Goal: Task Accomplishment & Management: Manage account settings

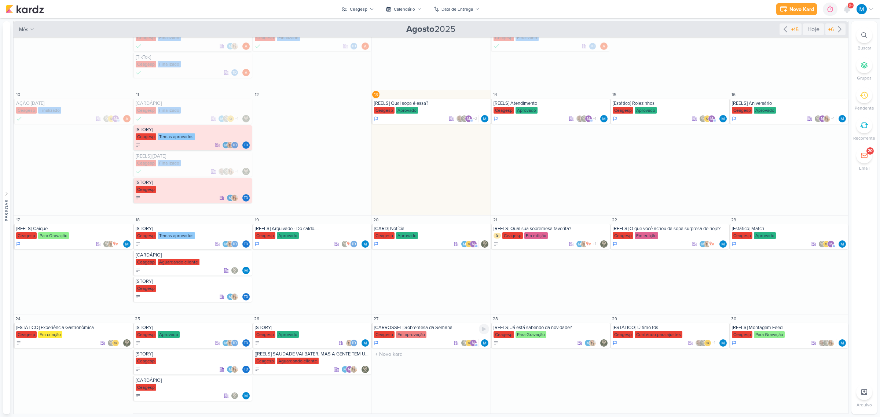
scroll to position [191, 0]
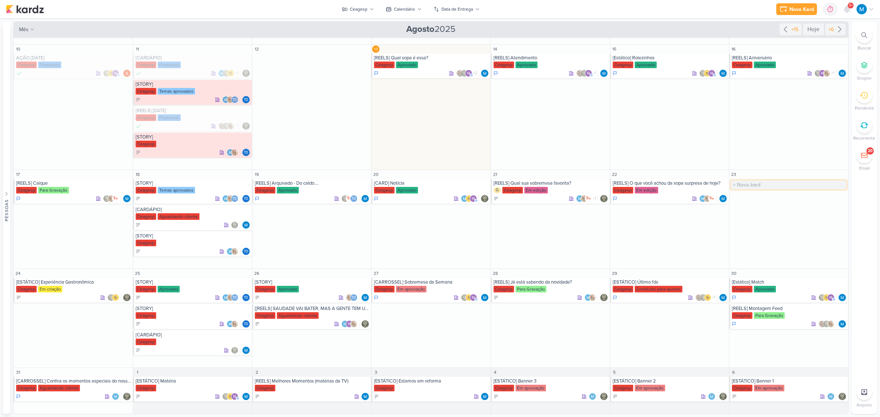
click at [625, 184] on input "text" at bounding box center [789, 184] width 116 height 9
type input "[REELS] Datena"
click at [625, 186] on div "[REELS] Datena" at bounding box center [789, 183] width 115 height 6
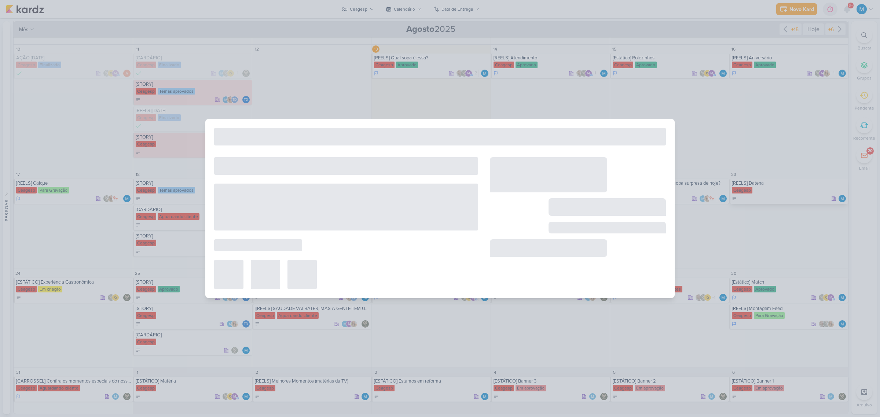
click at [625, 186] on div at bounding box center [440, 208] width 880 height 417
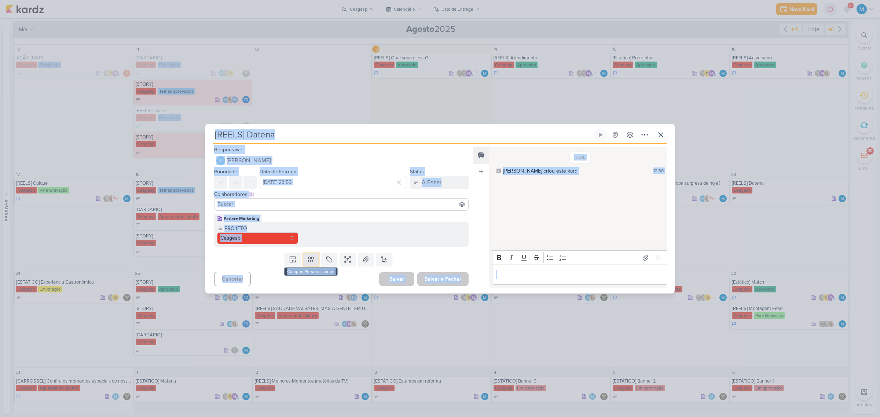
click at [308, 260] on icon at bounding box center [310, 259] width 7 height 7
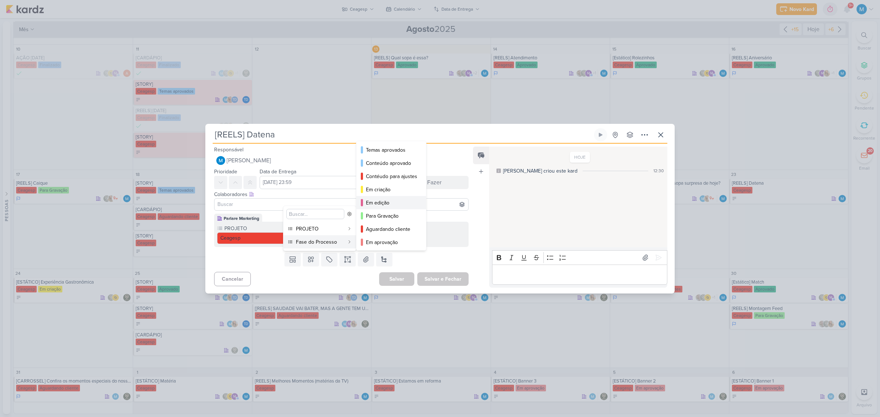
click at [393, 199] on div "Em edição" at bounding box center [391, 203] width 51 height 8
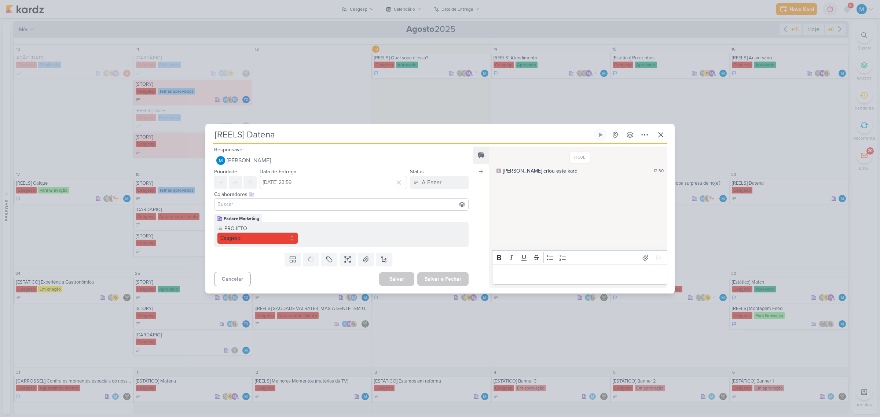
click at [239, 203] on input at bounding box center [341, 204] width 251 height 9
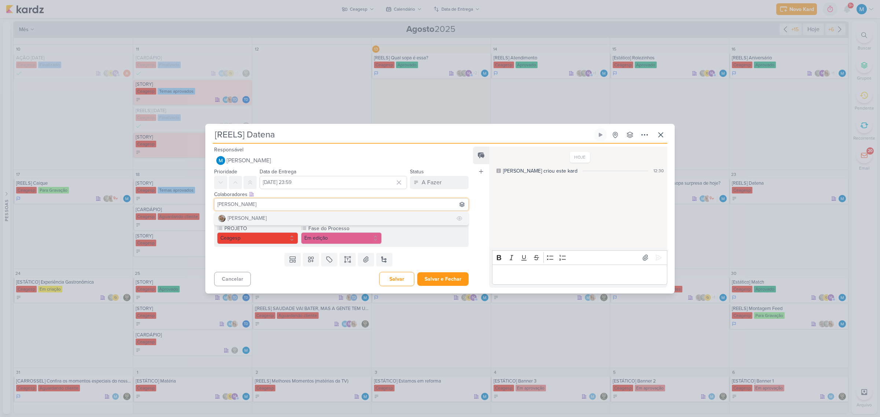
type input "sara"
click at [241, 220] on div "Sarah Violante" at bounding box center [247, 218] width 39 height 8
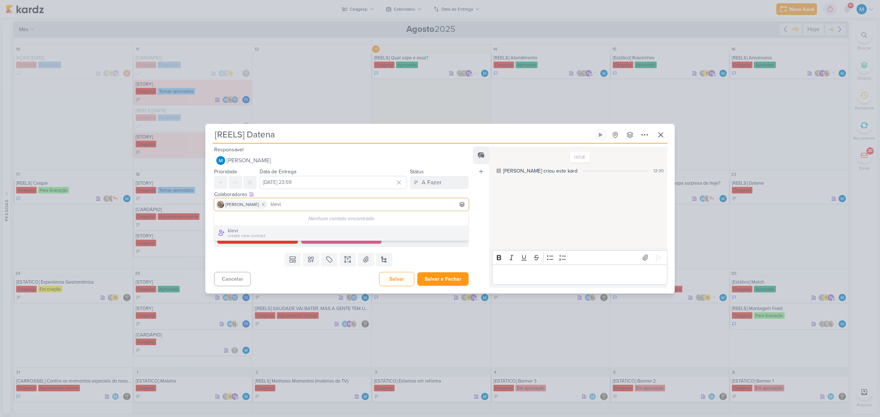
click at [263, 202] on div "Sarah Violante klevi" at bounding box center [341, 204] width 254 height 12
click at [269, 201] on input "klevi" at bounding box center [368, 204] width 198 height 9
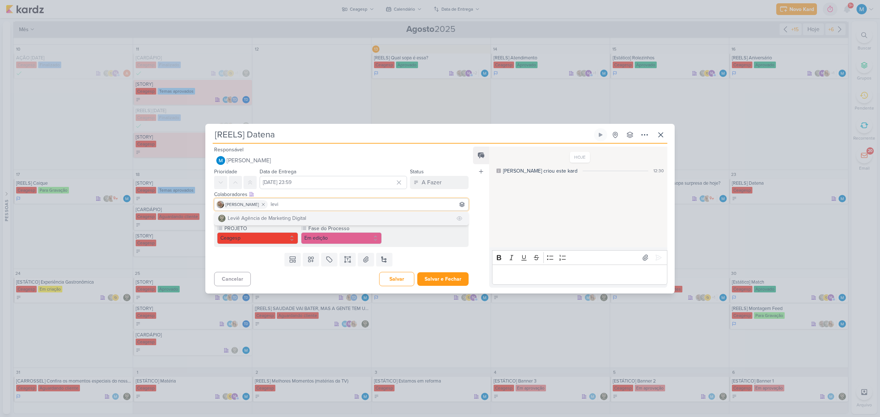
type input "levi"
click at [266, 215] on div "Leviê Agência de Marketing Digital" at bounding box center [267, 218] width 78 height 8
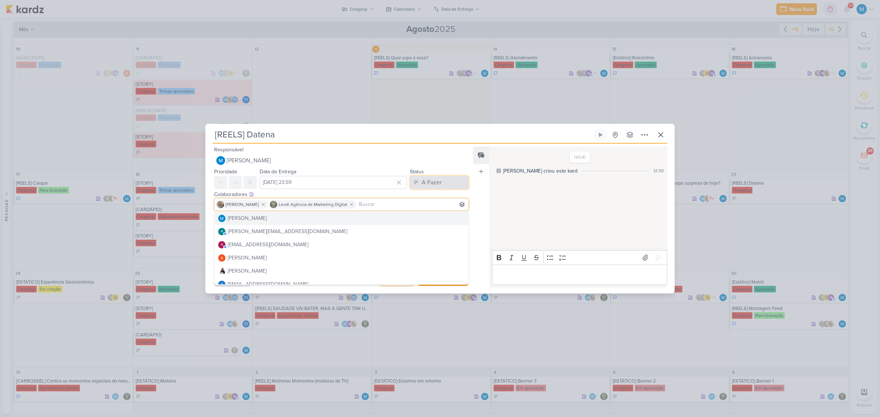
click at [428, 186] on div "A Fazer" at bounding box center [432, 182] width 20 height 9
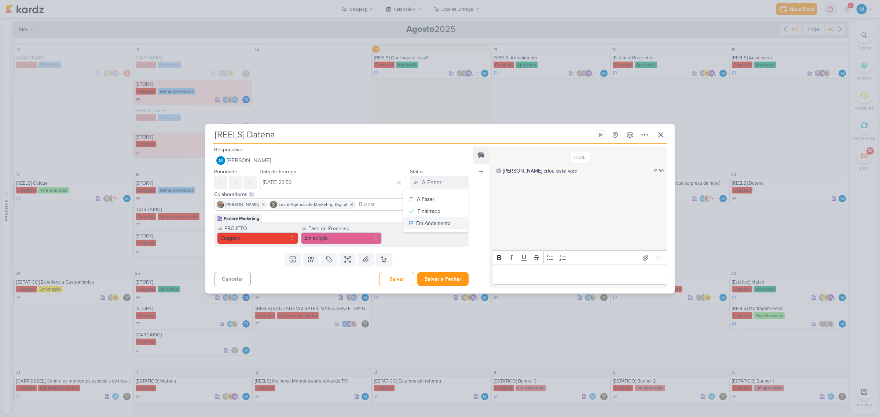
click at [436, 220] on div "Em Andamento" at bounding box center [433, 224] width 34 height 8
click at [345, 261] on icon at bounding box center [347, 259] width 7 height 7
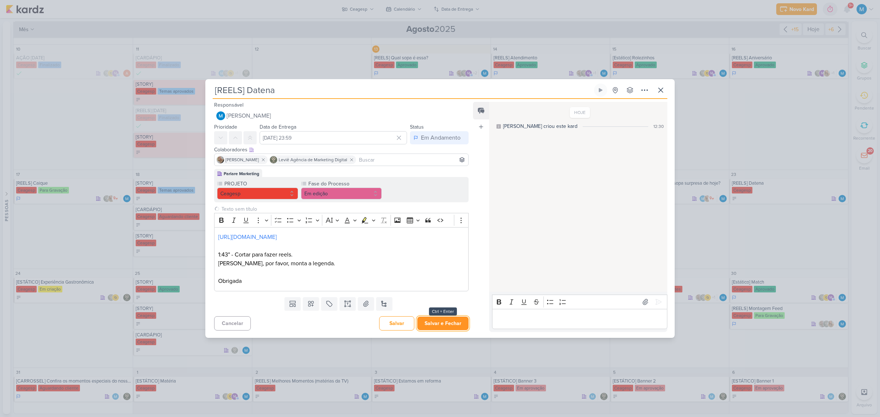
click at [457, 274] on button "Salvar e Fechar" at bounding box center [442, 324] width 51 height 14
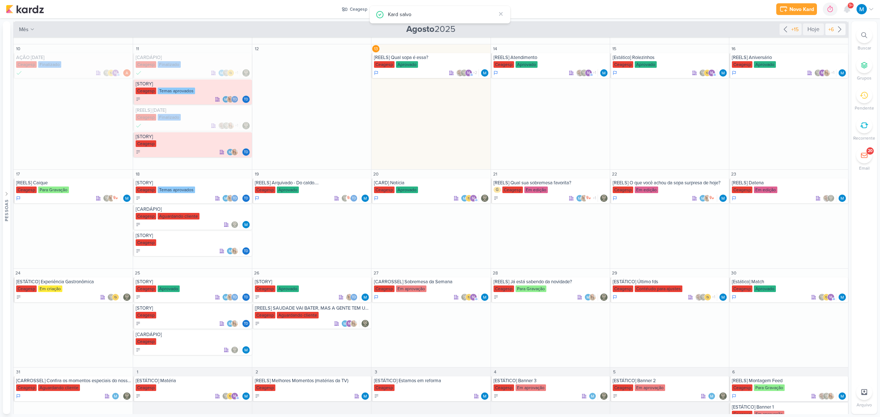
click at [625, 28] on icon at bounding box center [839, 29] width 9 height 9
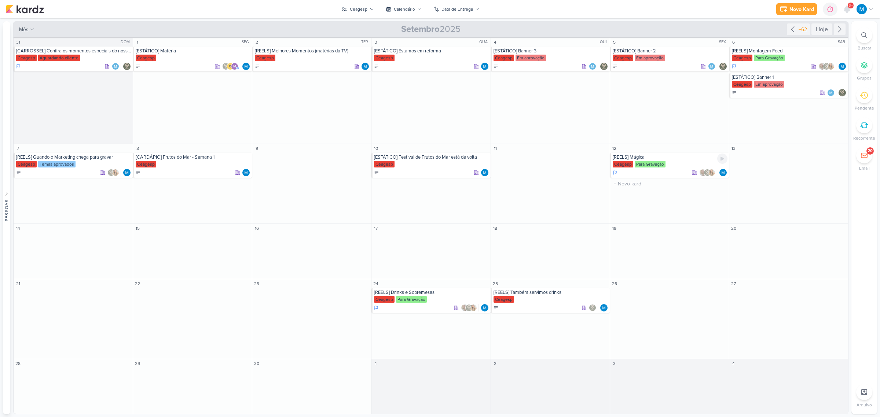
scroll to position [0, 0]
click at [625, 25] on icon at bounding box center [792, 29] width 9 height 9
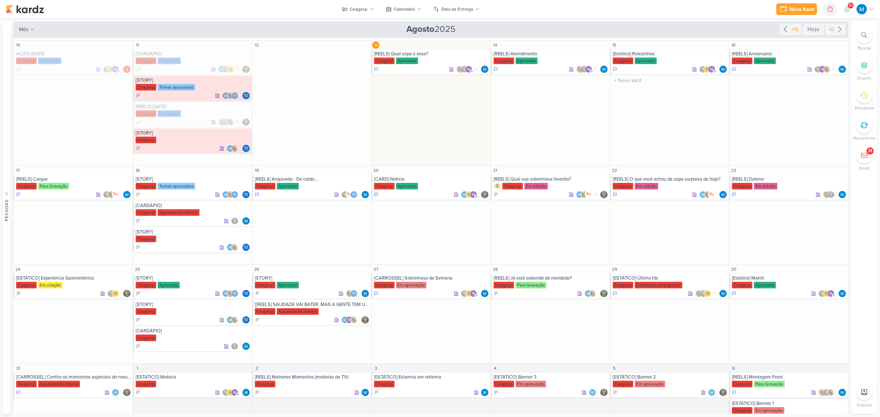
scroll to position [218, 0]
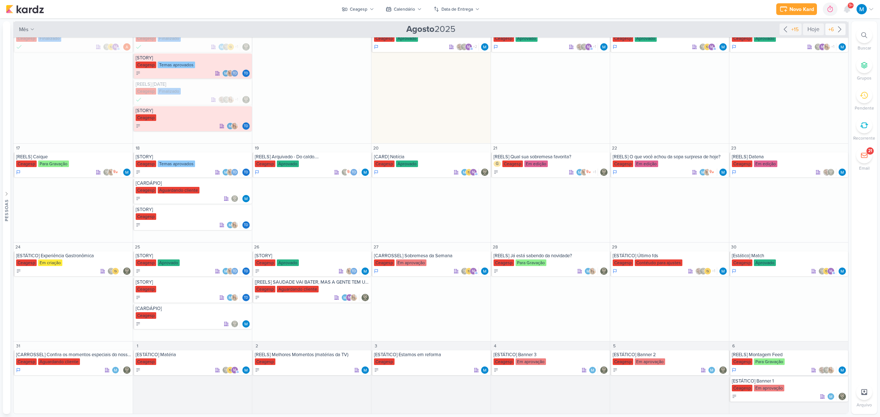
click at [625, 31] on icon at bounding box center [839, 29] width 9 height 9
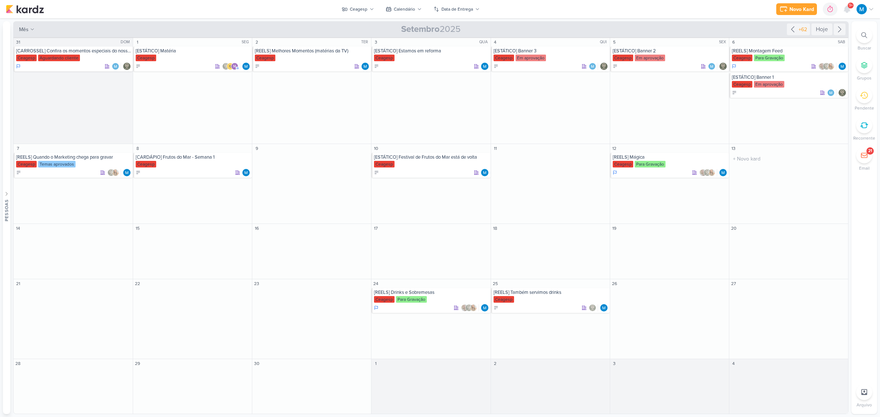
scroll to position [0, 0]
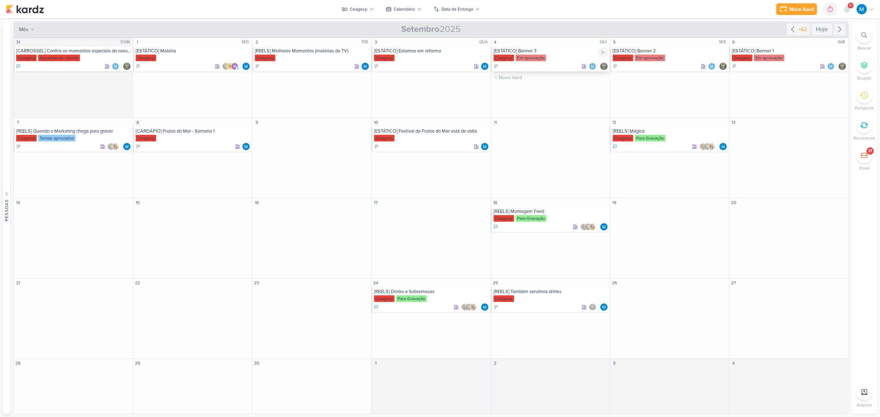
click at [555, 50] on div "[ESTÁTICO] Banner 3" at bounding box center [550, 51] width 115 height 6
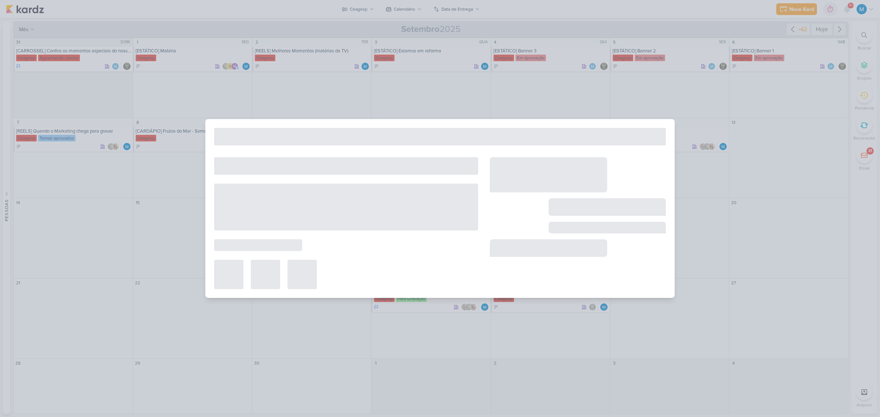
type input "[ESTÁTICO] Banner 3"
type input "4 de setembro de 2025 às 23:59"
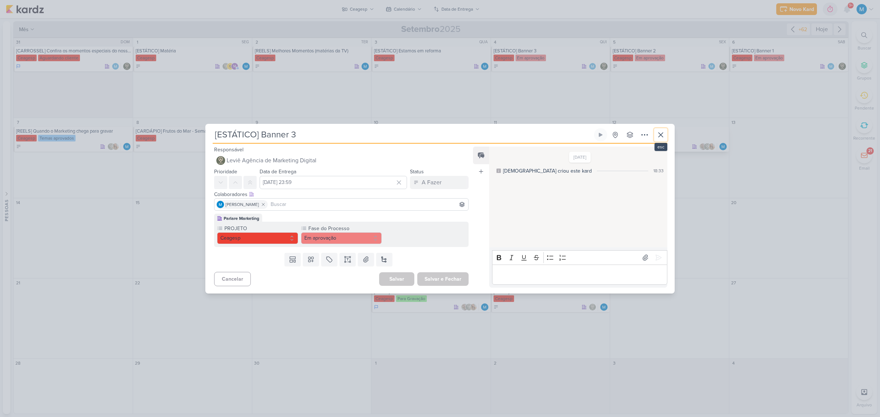
drag, startPoint x: 664, startPoint y: 135, endPoint x: 669, endPoint y: 133, distance: 6.1
click at [625, 135] on icon at bounding box center [660, 135] width 9 height 9
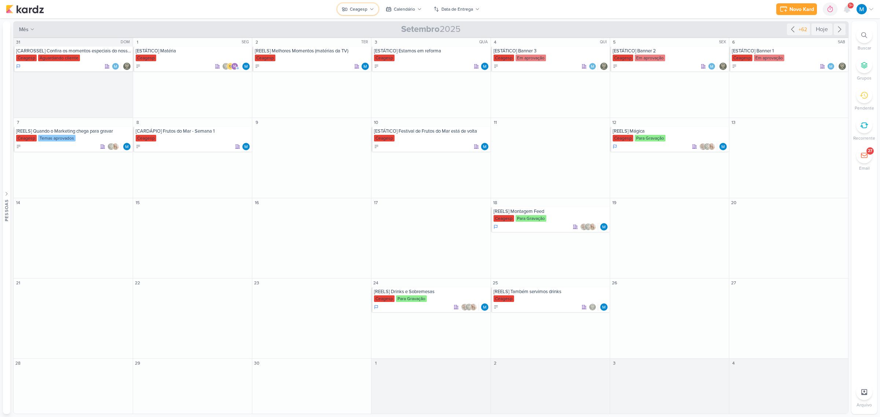
click at [371, 9] on icon at bounding box center [371, 8] width 3 height 1
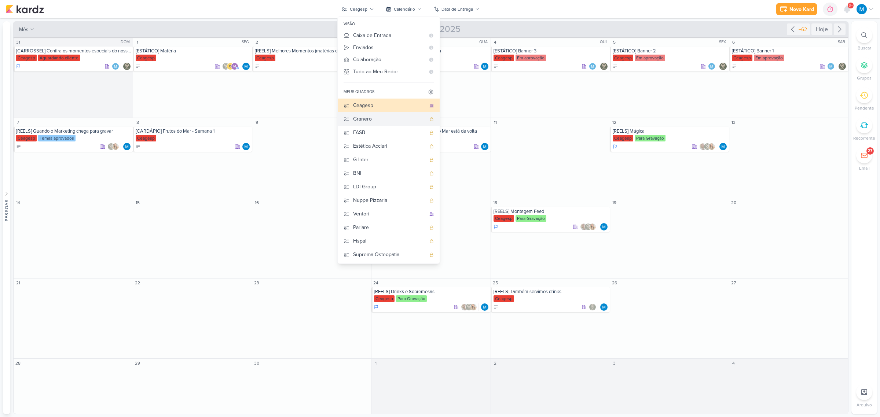
click at [369, 123] on button "Granero" at bounding box center [389, 119] width 102 height 14
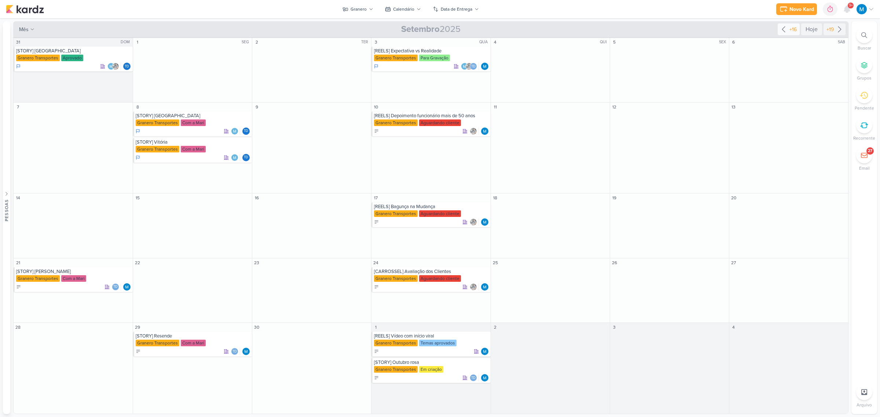
click at [625, 29] on icon at bounding box center [783, 29] width 9 height 9
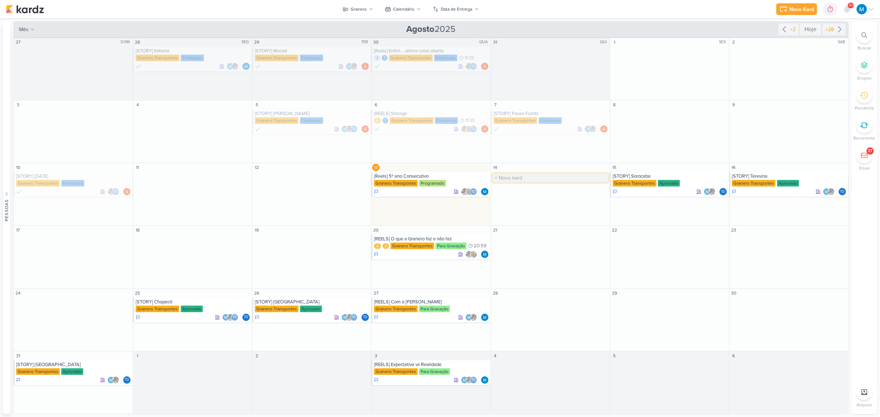
click at [530, 176] on input "text" at bounding box center [550, 177] width 116 height 9
type input "[REELS] Lucas Tylty"
click at [529, 177] on div "[REELS] Lucas Tylty" at bounding box center [550, 176] width 115 height 6
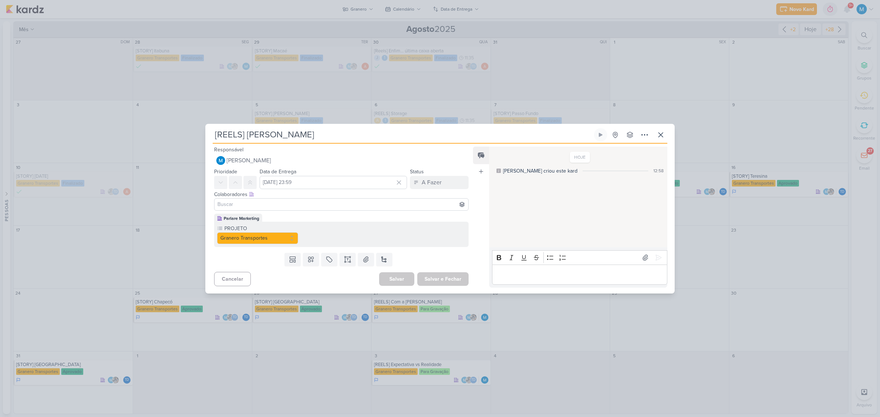
click at [274, 206] on input at bounding box center [341, 204] width 251 height 9
type input "thais"
click at [273, 221] on button "Td Thais de carvalho" at bounding box center [341, 218] width 254 height 13
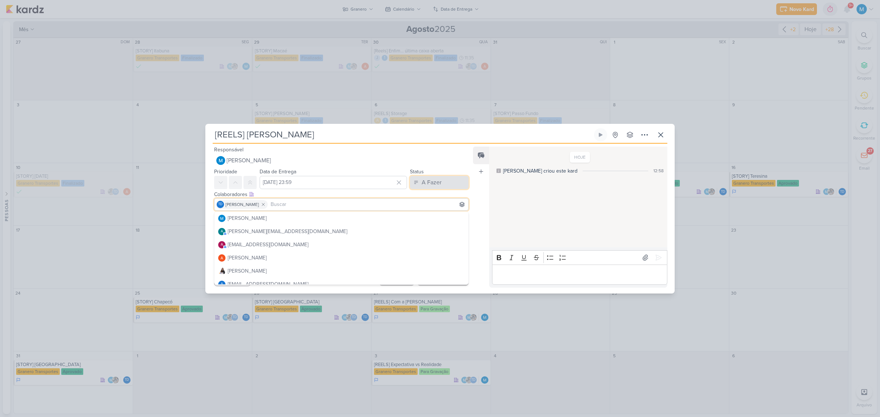
click at [437, 182] on div "A Fazer" at bounding box center [432, 182] width 20 height 9
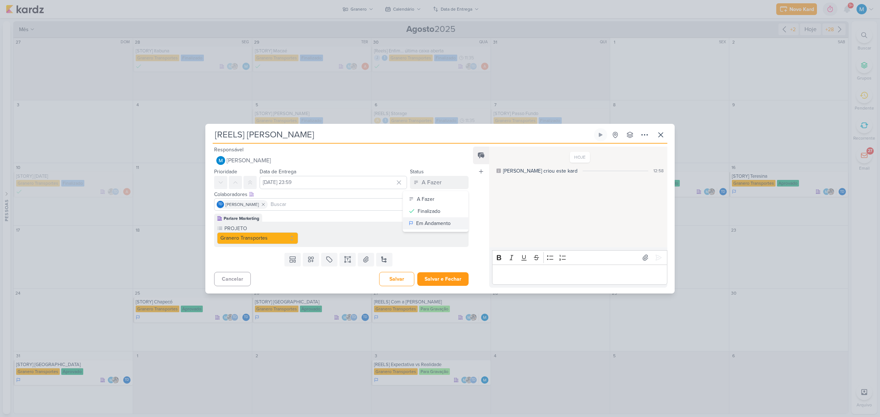
click at [438, 222] on div "Em Andamento" at bounding box center [433, 224] width 34 height 8
click at [312, 260] on icon at bounding box center [310, 259] width 7 height 7
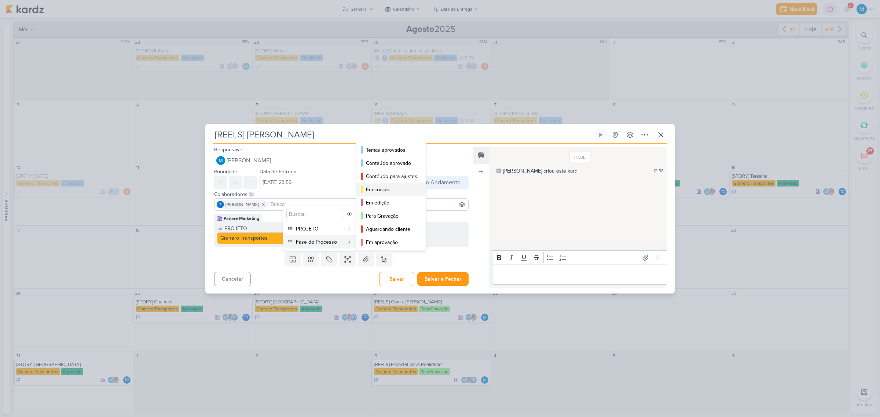
click at [385, 189] on div "Em criação" at bounding box center [391, 190] width 51 height 8
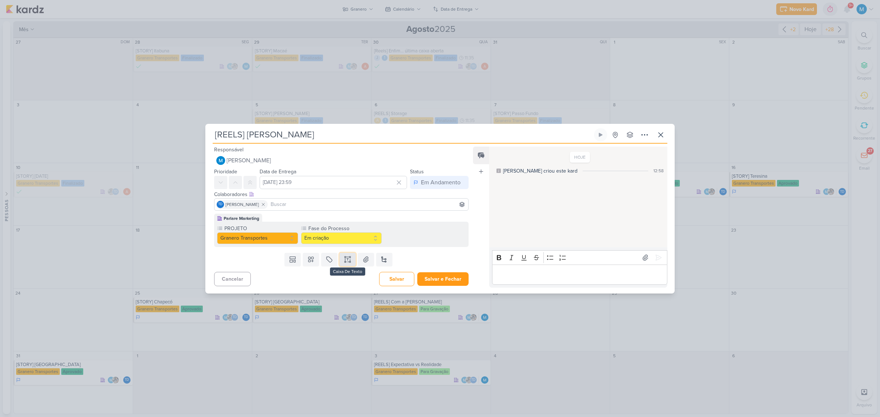
click at [348, 260] on icon at bounding box center [347, 259] width 7 height 7
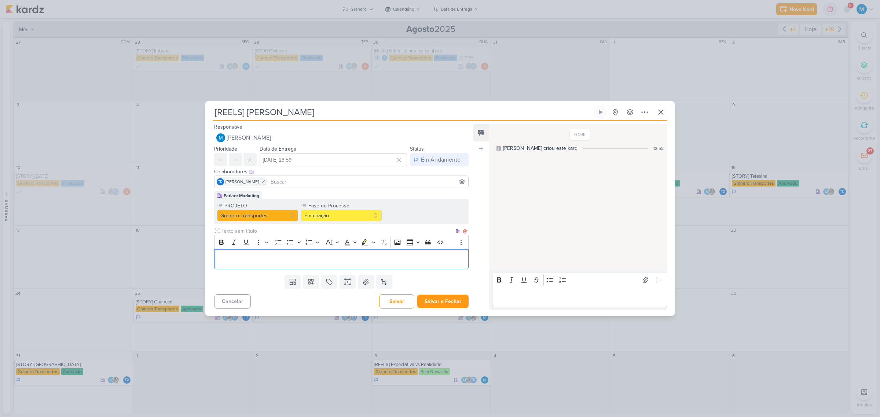
click at [256, 256] on p "Editor editing area: main" at bounding box center [341, 259] width 246 height 9
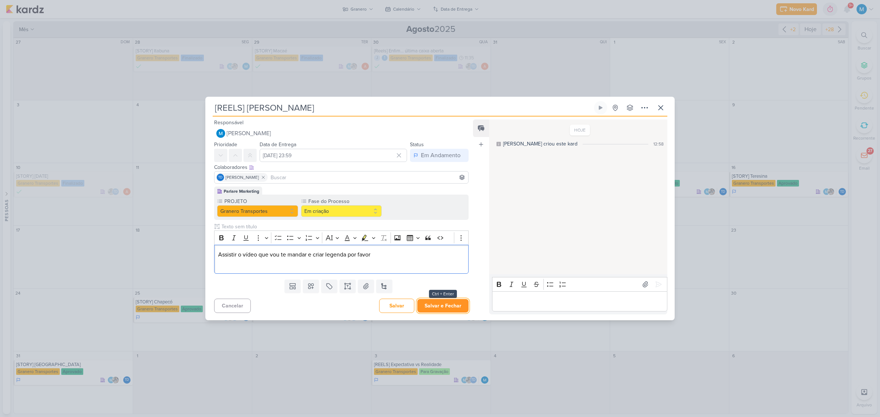
click at [448, 274] on button "Salvar e Fechar" at bounding box center [442, 306] width 51 height 14
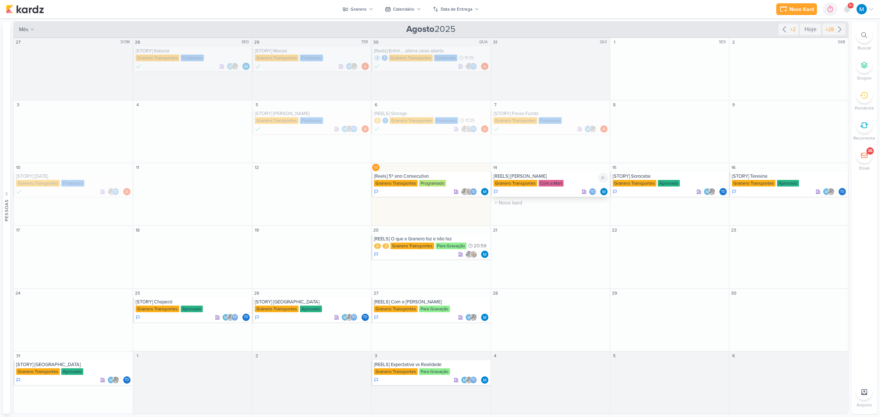
click at [546, 177] on div "[REELS] Lucas Tylty" at bounding box center [550, 176] width 115 height 6
click at [546, 177] on div "Preferências de Quadros Pessoal Organização Não tem nenhum quadro aqui ainda :/…" at bounding box center [440, 217] width 880 height 399
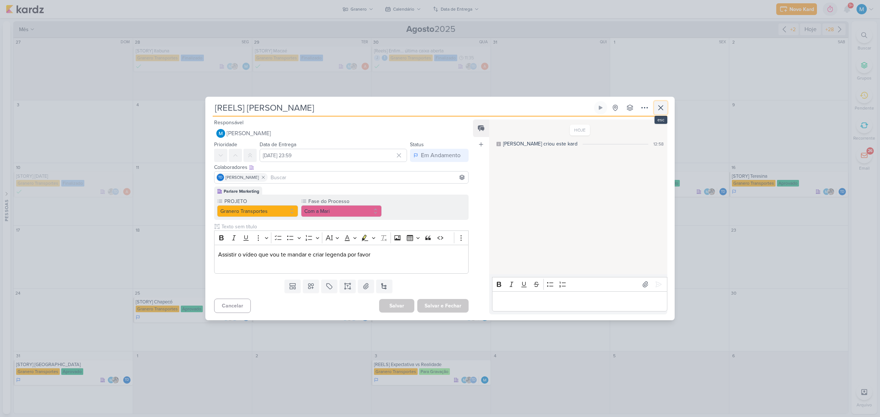
click at [625, 107] on icon at bounding box center [660, 107] width 9 height 9
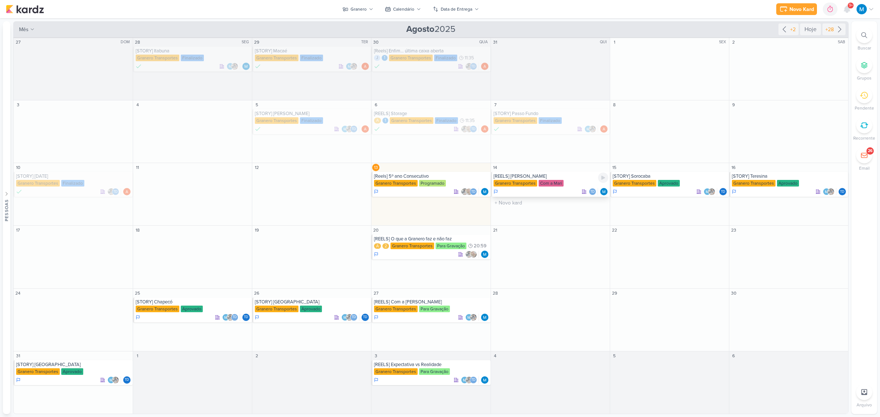
click at [536, 177] on div "[REELS] Lucas Tylty" at bounding box center [550, 176] width 115 height 6
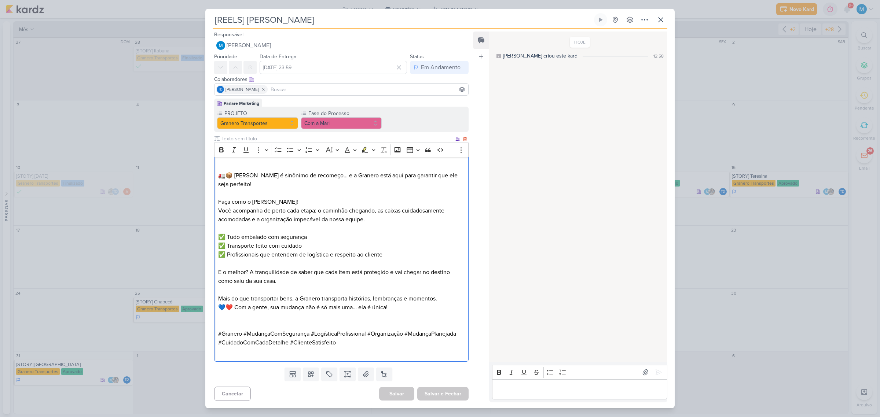
click at [313, 167] on p "⁠⁠⁠⁠⁠⁠⁠ 🚛📦 Mudança é sinônimo de recomeço… e a Granero está aqui para garantir …" at bounding box center [341, 175] width 246 height 26
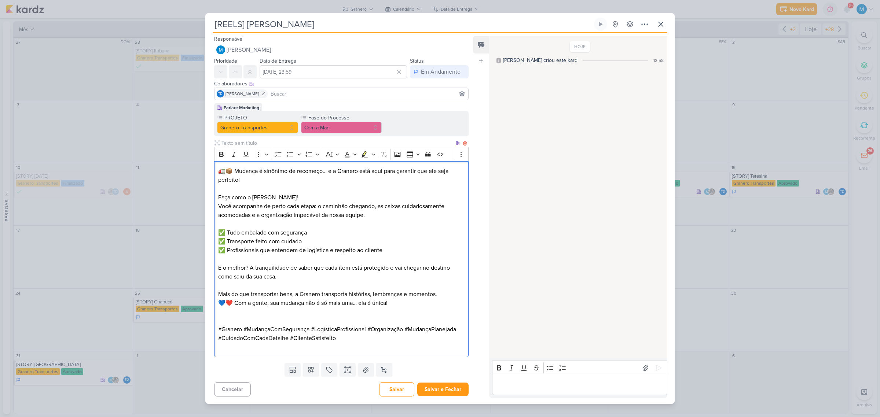
click at [308, 194] on p "Faça como o Lucas! Você acompanha de perto cada etapa: o caminhão chegando, as …" at bounding box center [341, 206] width 246 height 26
drag, startPoint x: 250, startPoint y: 197, endPoint x: 326, endPoint y: 197, distance: 76.6
click at [326, 197] on p "Faça como o Lucas Tylty! Você acompanha de perto cada etapa: o caminhão chegand…" at bounding box center [341, 206] width 246 height 26
copy p "Lucas Tylty!"
click at [306, 198] on p "Faça como o Lucas Tylty! Você acompanha de perto cada etapa: o caminhão chegand…" at bounding box center [341, 206] width 246 height 26
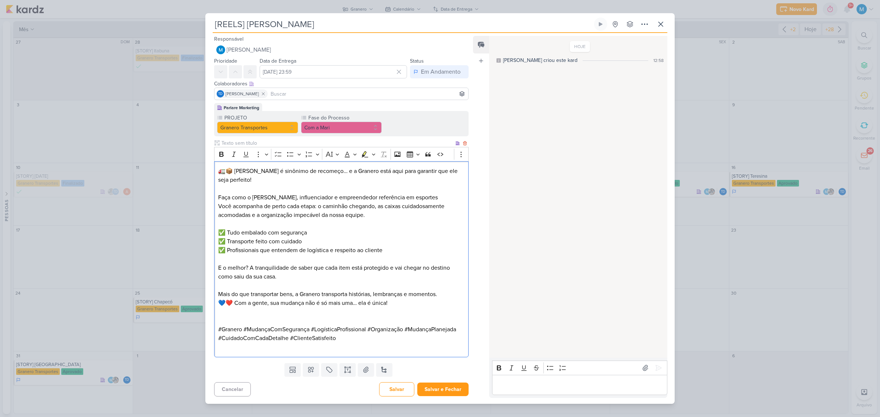
click at [393, 196] on p "Faça como o Lucas Tylty, influenciador e empreendedor referência em esportes Vo…" at bounding box center [341, 206] width 246 height 26
click at [444, 196] on p "Faça como o Lucas Tylty, influenciador e empreendedor referência no ramo de esp…" at bounding box center [341, 206] width 246 height 26
click at [373, 322] on p "Editor editing area: main" at bounding box center [341, 320] width 246 height 9
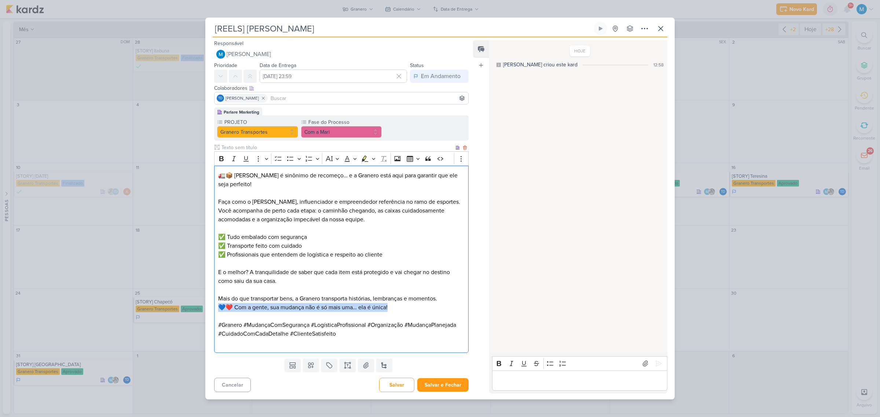
drag, startPoint x: 219, startPoint y: 307, endPoint x: 441, endPoint y: 307, distance: 221.4
click at [441, 307] on p "💙❤️ Com a gente, sua mudança não é só mais uma… ela é única!" at bounding box center [341, 307] width 246 height 9
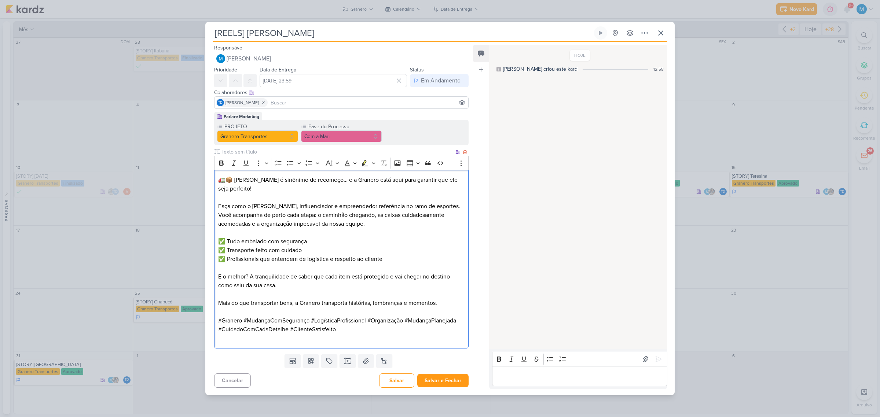
click at [404, 322] on p "#Granero #MudançaComSegurança #LogísticaProfissional #Organização #MudançaPlane…" at bounding box center [341, 325] width 246 height 18
click at [411, 331] on p "#Granero #MudançaComSegurança #LogísticaProfissional #OrganizaçãonaMudança #Mud…" at bounding box center [341, 325] width 246 height 18
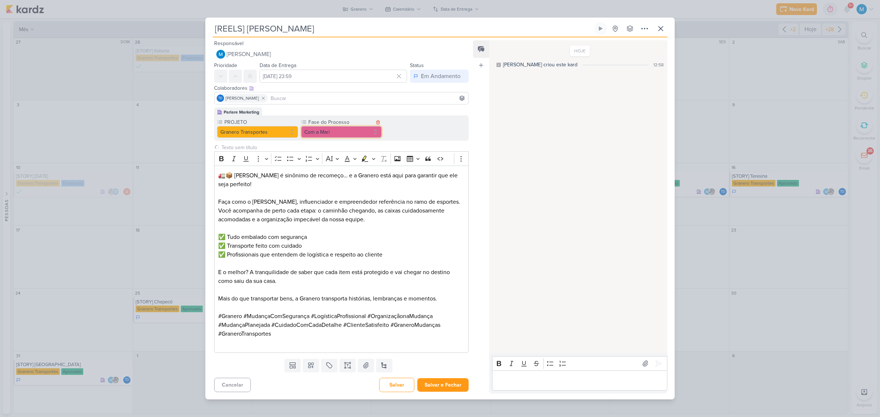
click at [343, 136] on button "Com a Mari" at bounding box center [341, 132] width 81 height 12
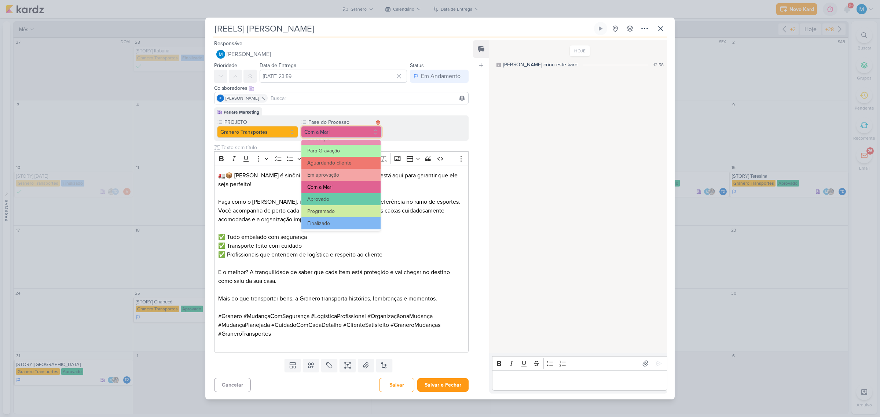
scroll to position [71, 0]
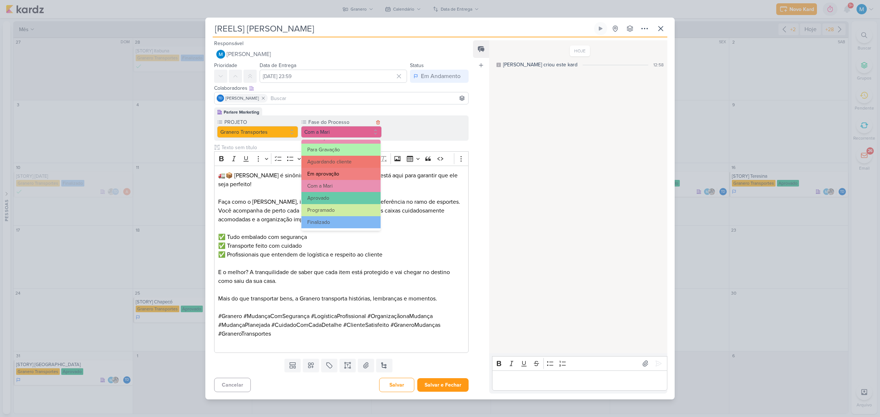
click at [332, 172] on button "Em aprovação" at bounding box center [340, 174] width 79 height 12
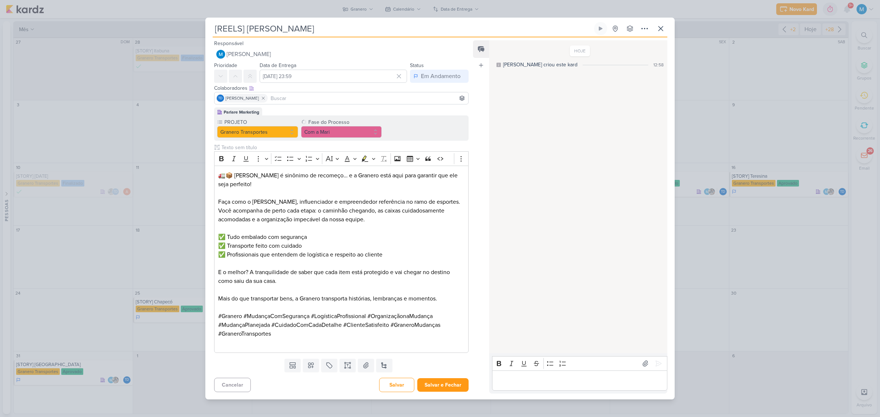
click at [294, 94] on input at bounding box center [368, 98] width 198 height 9
type input "ever"
click at [298, 111] on button "Everton Granero" at bounding box center [341, 112] width 254 height 13
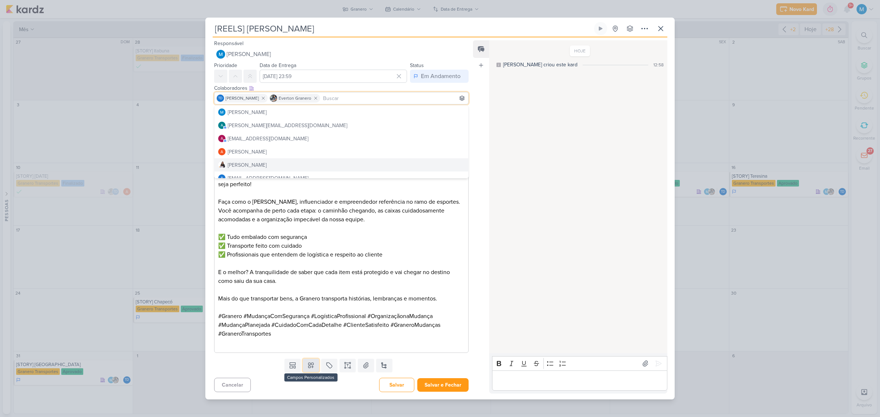
click at [311, 360] on button at bounding box center [311, 365] width 16 height 13
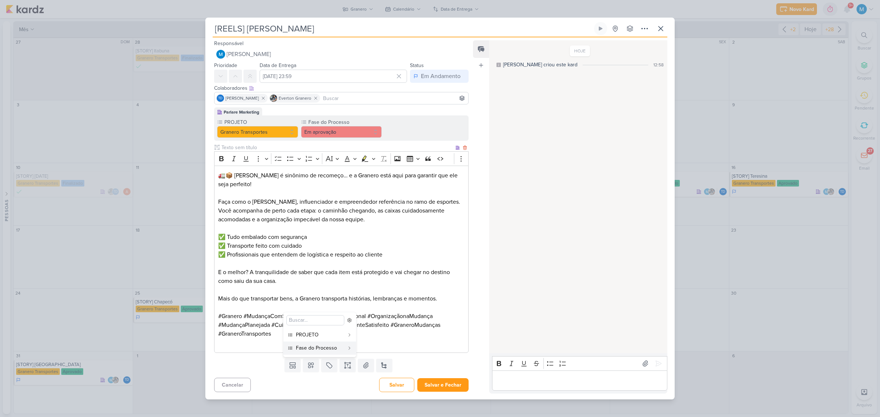
click at [252, 350] on div "🚛📦 Mudança é sinônimo de recomeço… e a Granero está aqui para garantir que ele …" at bounding box center [341, 259] width 254 height 187
drag, startPoint x: 349, startPoint y: 367, endPoint x: 355, endPoint y: 356, distance: 12.6
click at [349, 367] on icon at bounding box center [347, 365] width 7 height 7
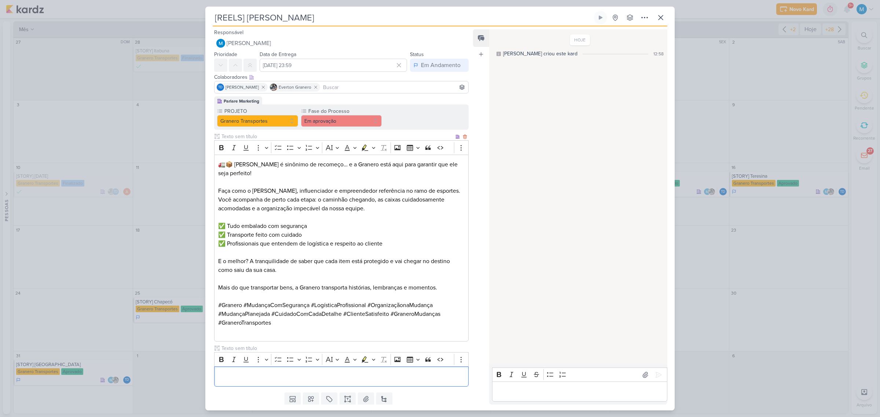
scroll to position [23, 0]
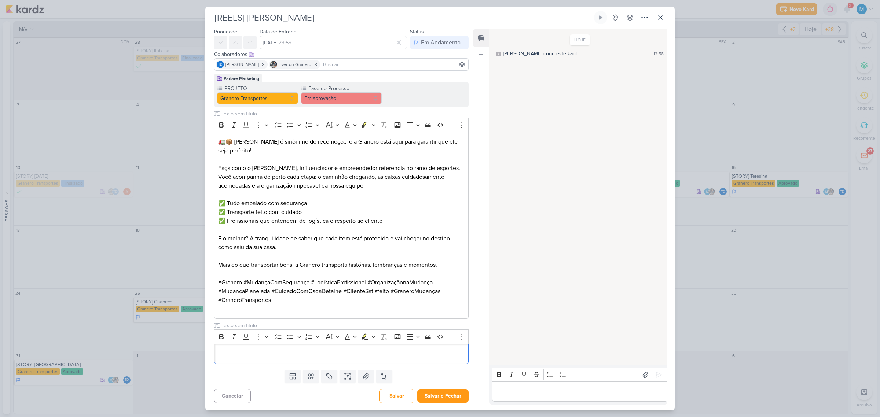
click at [243, 319] on div "Clique para deixar o item visível somente à membros da sua organização Rich Tex…" at bounding box center [341, 237] width 254 height 254
click at [244, 322] on input "text" at bounding box center [337, 326] width 234 height 8
type input "VÍDEO PARA APROVAÇÃO"
click at [272, 353] on p "Editor editing area: main" at bounding box center [341, 354] width 246 height 9
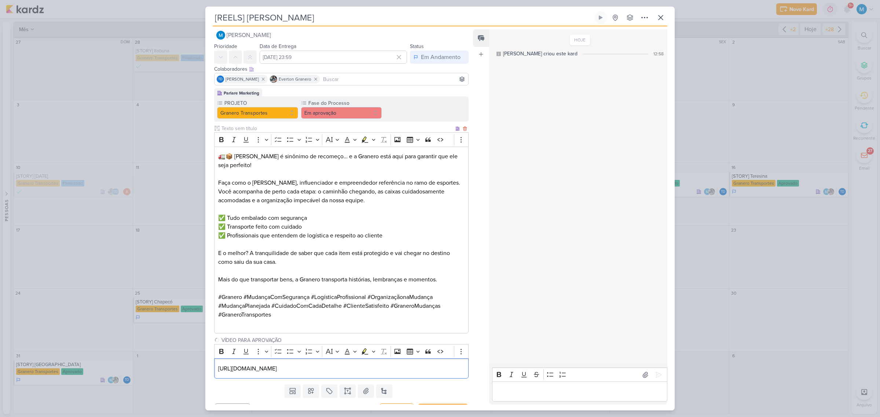
scroll to position [0, 0]
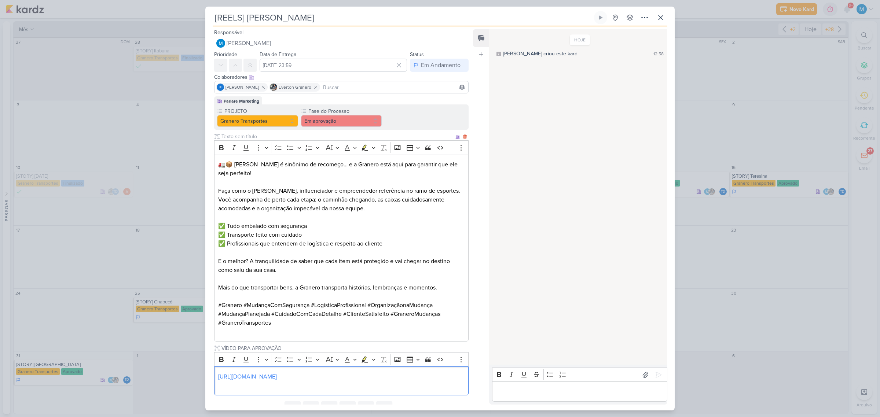
click at [237, 137] on input "text" at bounding box center [337, 137] width 234 height 8
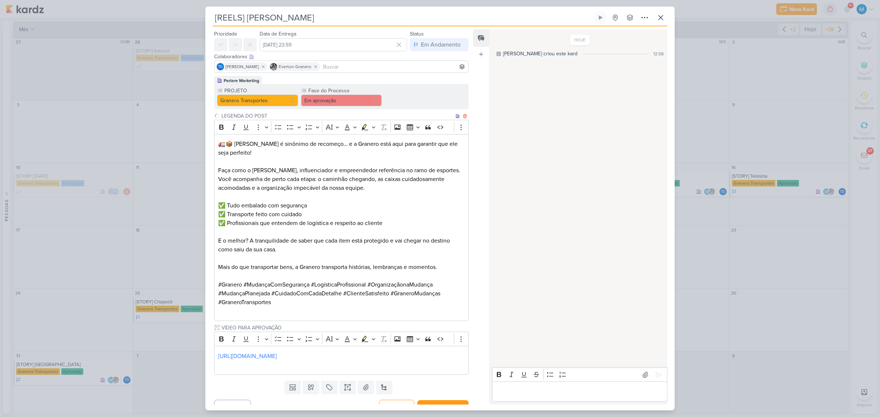
scroll to position [32, 0]
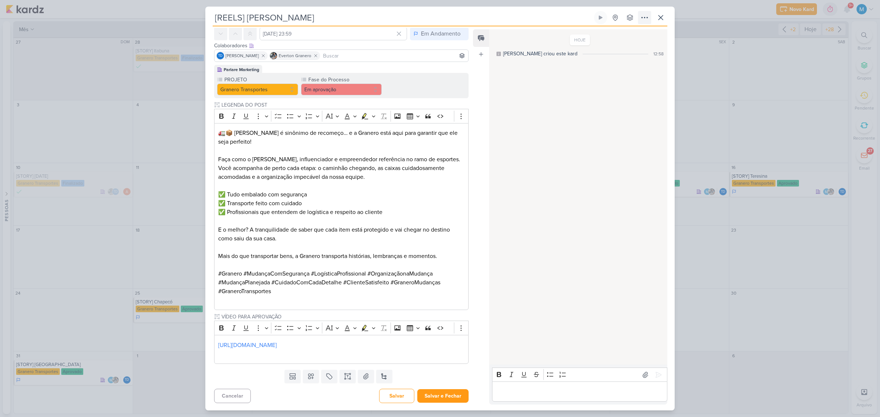
type input "LEGENDA DO POST"
click at [642, 20] on icon at bounding box center [644, 17] width 9 height 9
click at [630, 33] on button "Copiar Link" at bounding box center [618, 34] width 93 height 12
click at [438, 396] on button "Salvar e Fechar" at bounding box center [442, 396] width 51 height 14
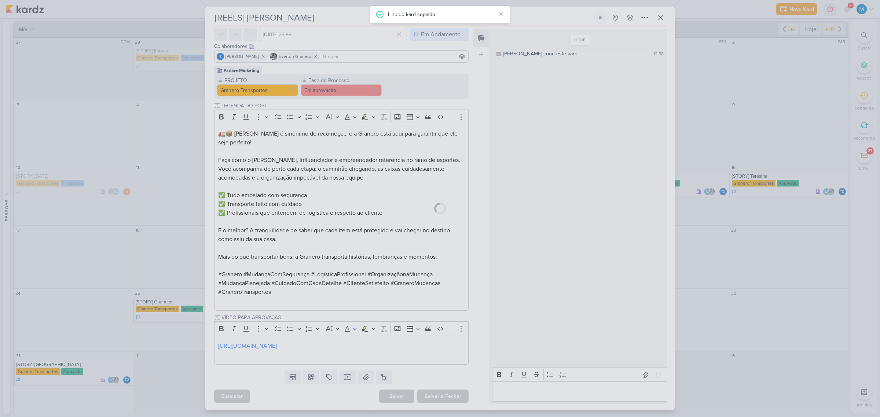
scroll to position [31, 0]
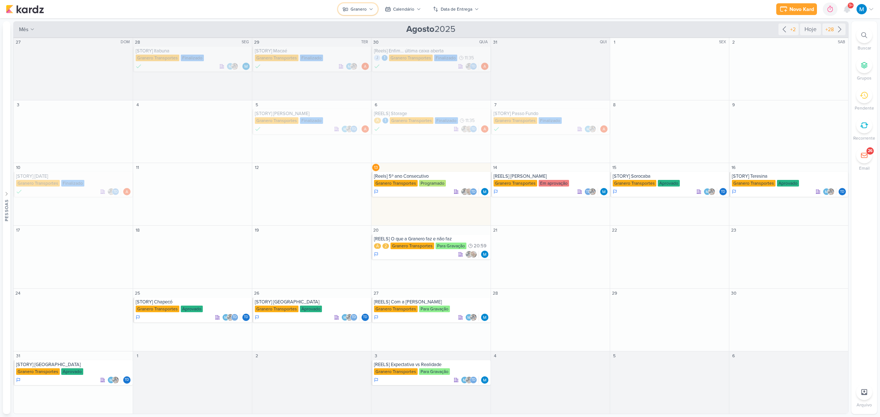
click at [357, 10] on div "Granero" at bounding box center [358, 9] width 16 height 7
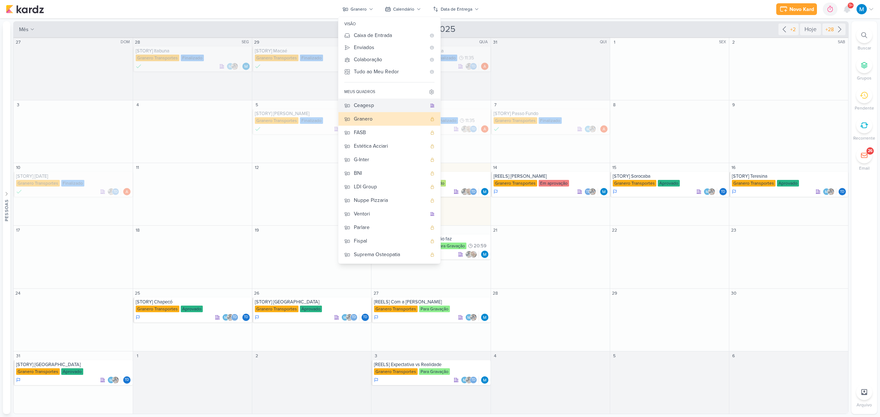
click at [379, 104] on div "Ceagesp" at bounding box center [390, 106] width 73 height 8
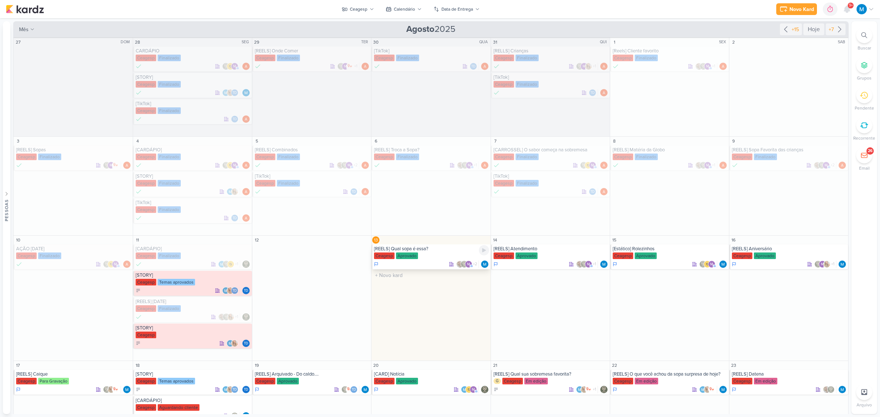
click at [423, 250] on div "[REELS] Qual sopa é essa?" at bounding box center [431, 249] width 115 height 6
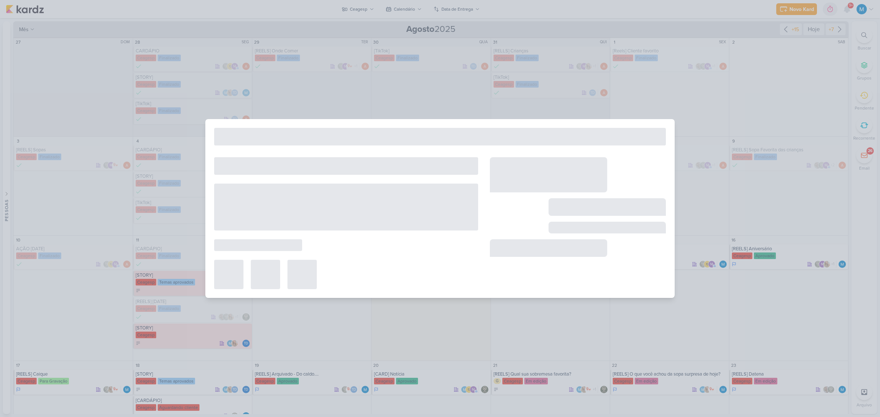
type input "[REELS] Qual sopa é essa?"
type input "13 de agosto de 2025 às 23:59"
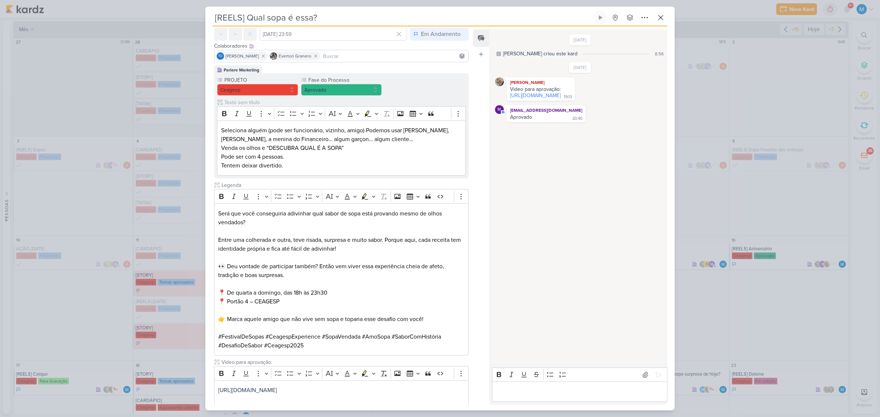
scroll to position [0, 0]
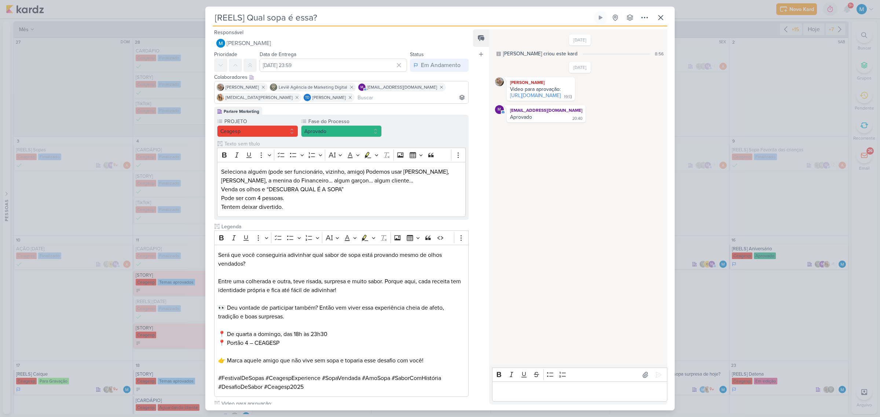
click at [356, 98] on input at bounding box center [411, 97] width 111 height 9
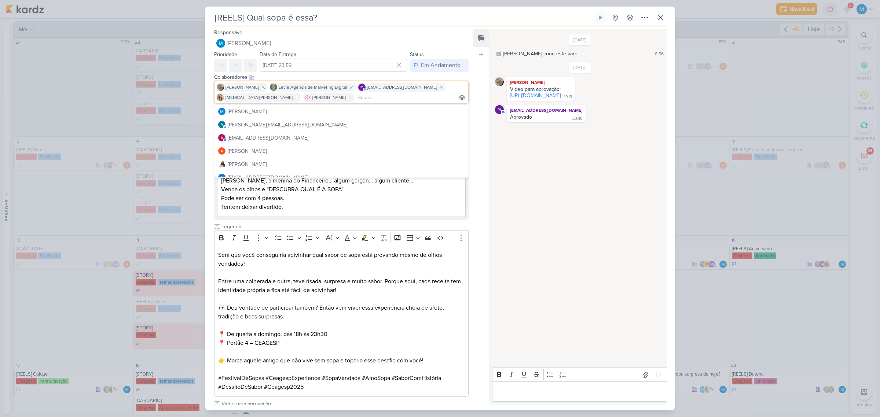
click at [349, 98] on icon at bounding box center [350, 97] width 3 height 3
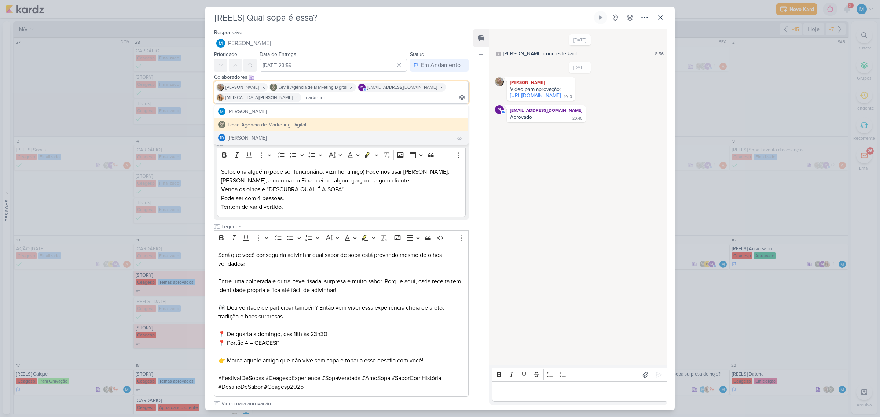
type input "marketing"
click at [260, 139] on div "Thais de carvalho" at bounding box center [247, 138] width 39 height 8
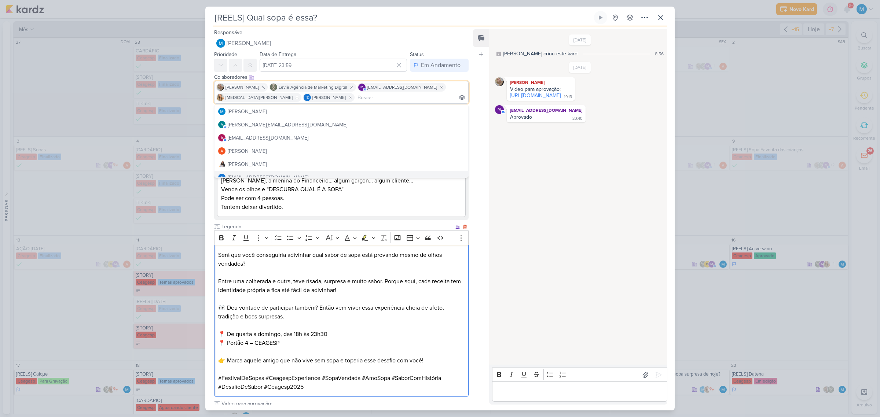
click at [423, 316] on p "👀 Deu vontade de participar também? Então vem viver essa experiência cheia de a…" at bounding box center [341, 313] width 246 height 18
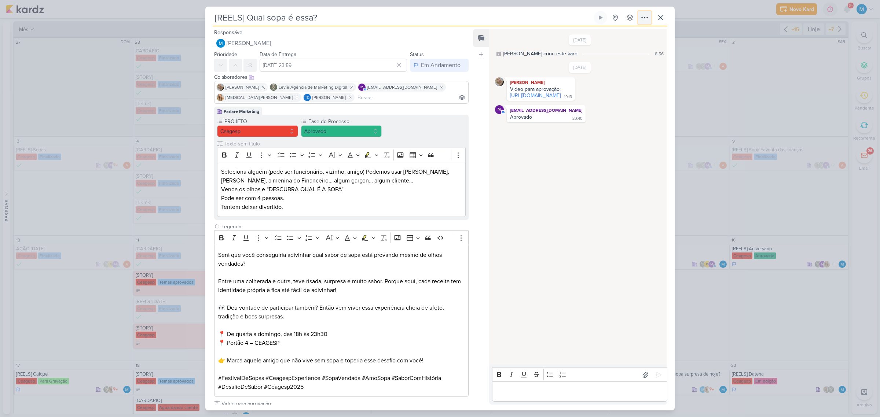
click at [643, 14] on icon at bounding box center [644, 17] width 9 height 9
click at [612, 30] on div "Copiar Link" at bounding box center [599, 34] width 25 height 8
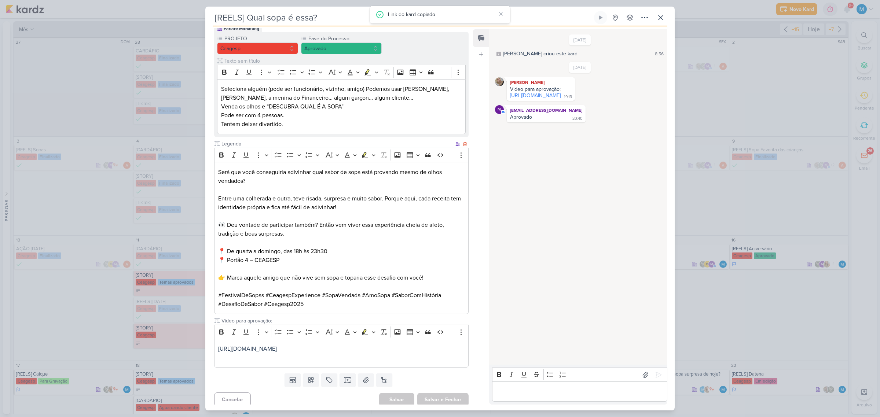
scroll to position [87, 0]
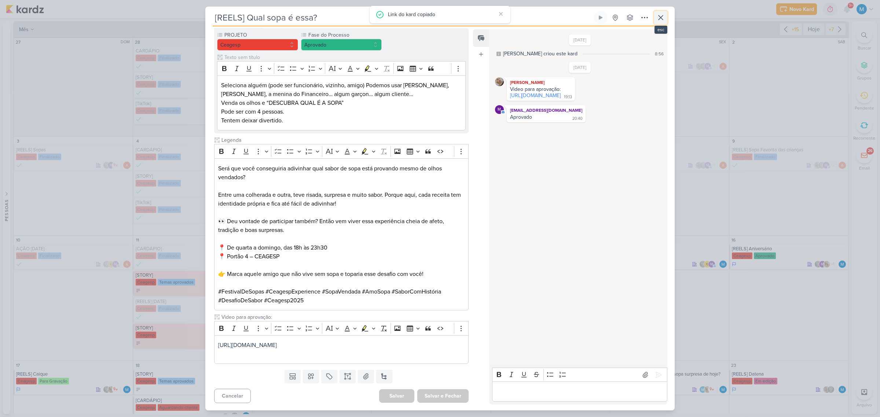
click at [660, 20] on icon at bounding box center [660, 17] width 9 height 9
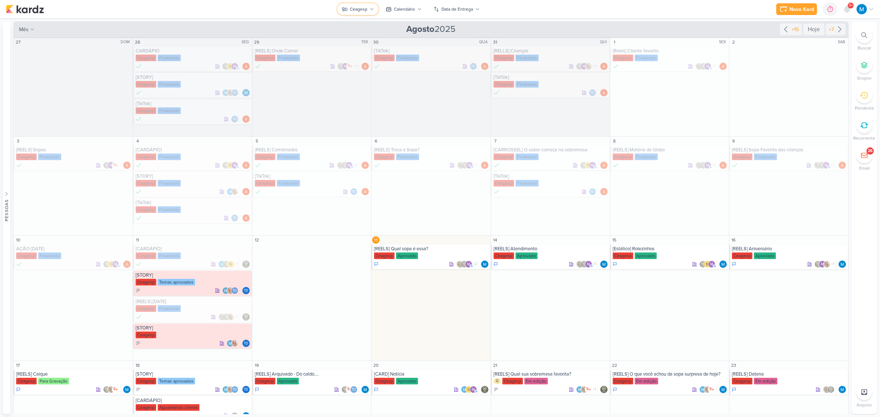
click at [371, 8] on icon at bounding box center [372, 9] width 4 height 4
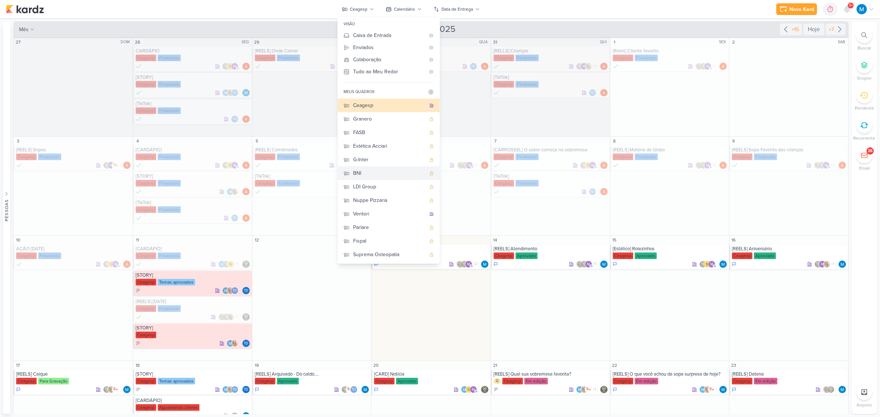
click at [362, 170] on div "BNI" at bounding box center [389, 173] width 73 height 8
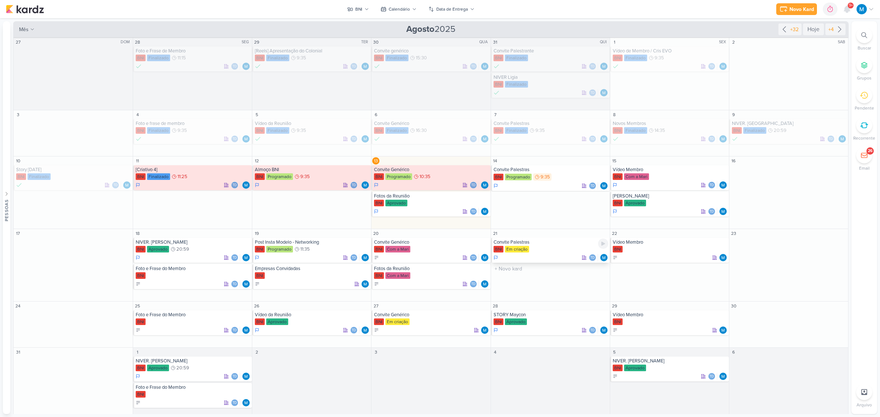
click at [538, 240] on div "Convite Palestras" at bounding box center [550, 242] width 115 height 6
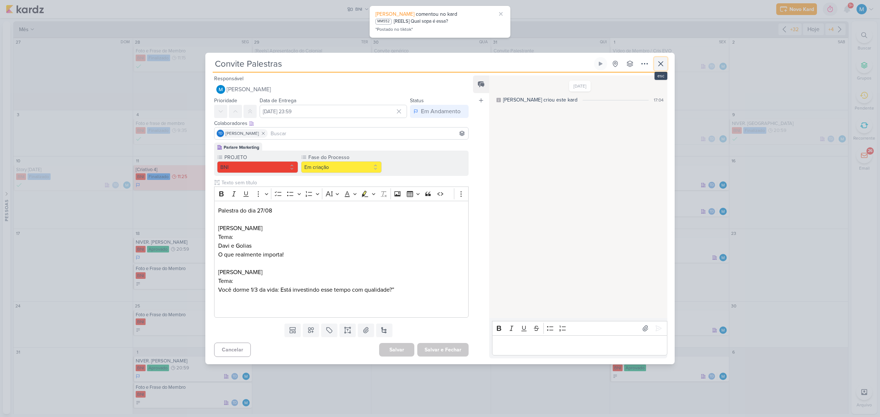
click at [660, 62] on icon at bounding box center [660, 63] width 9 height 9
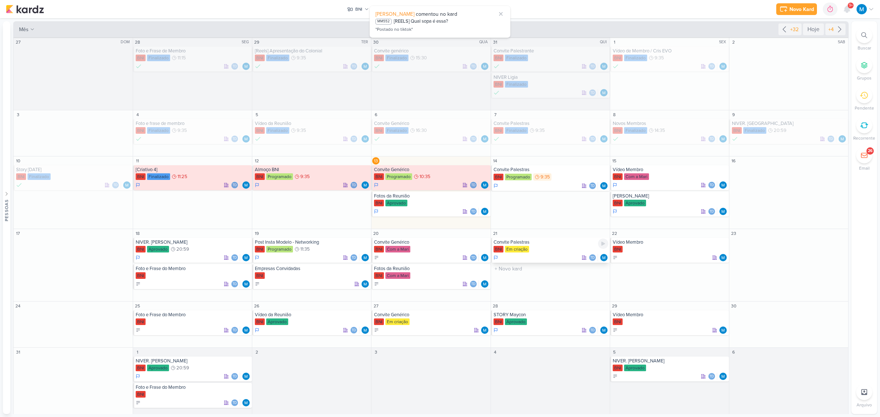
click at [528, 245] on div "Convite Palestras" at bounding box center [550, 242] width 115 height 6
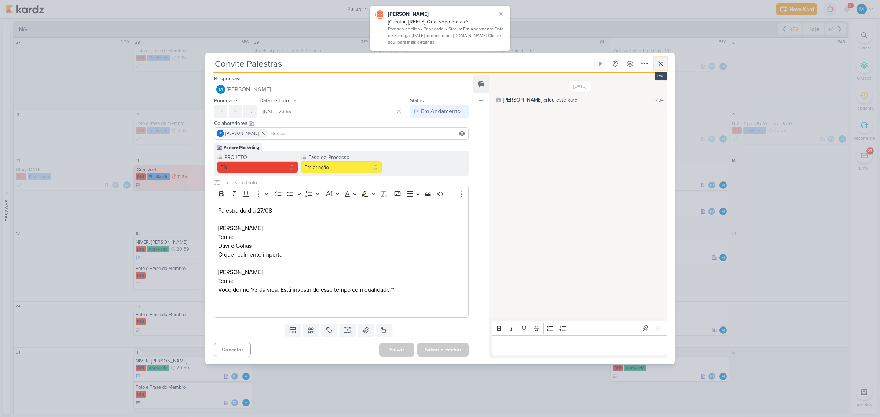
click at [662, 63] on icon at bounding box center [660, 63] width 9 height 9
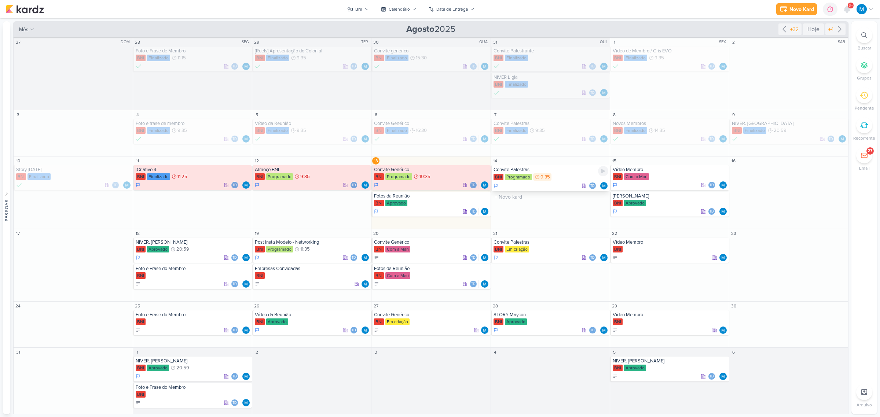
click at [533, 173] on div "Convite Palestras" at bounding box center [550, 170] width 115 height 6
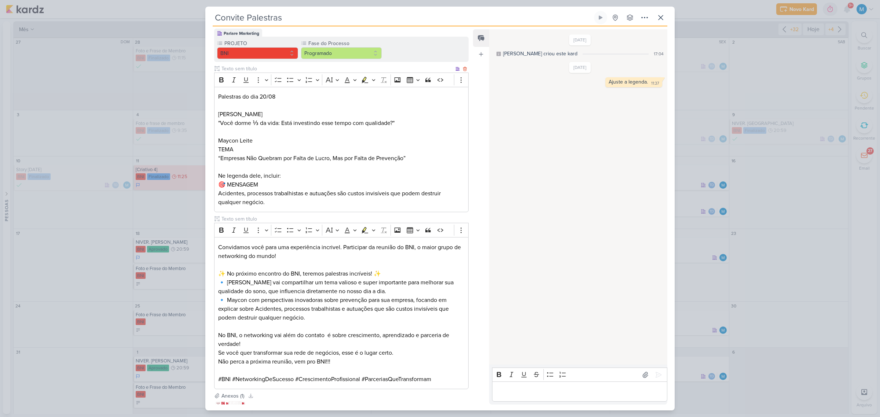
scroll to position [136, 0]
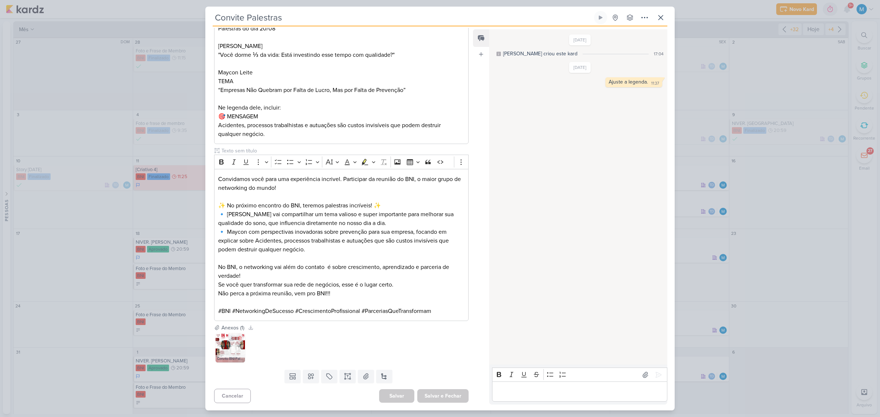
click at [239, 351] on img at bounding box center [230, 347] width 29 height 29
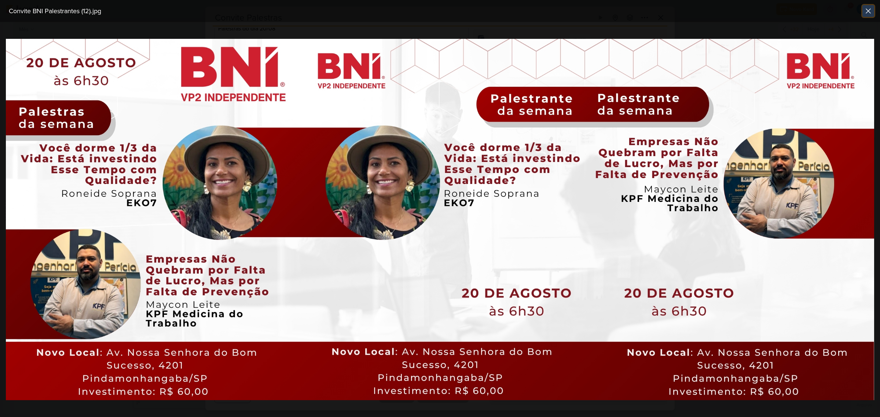
click at [872, 11] on icon at bounding box center [868, 11] width 9 height 9
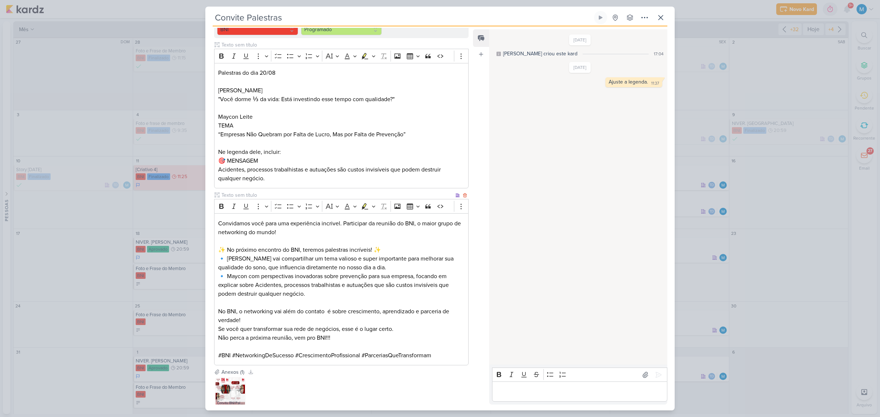
scroll to position [0, 0]
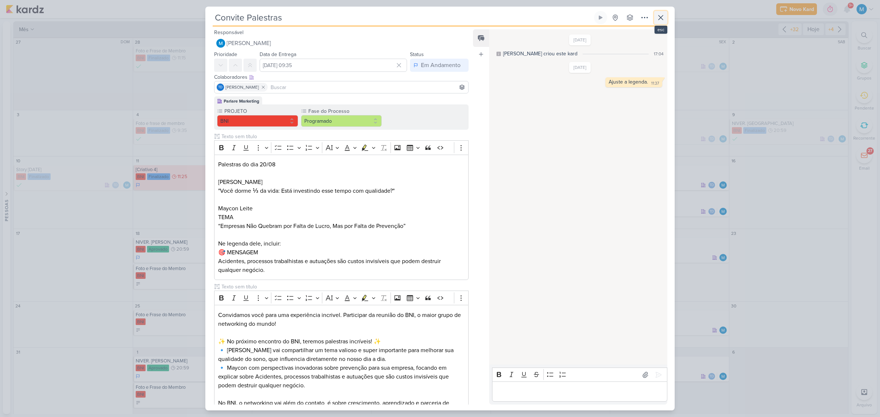
click at [662, 16] on icon at bounding box center [660, 17] width 4 height 4
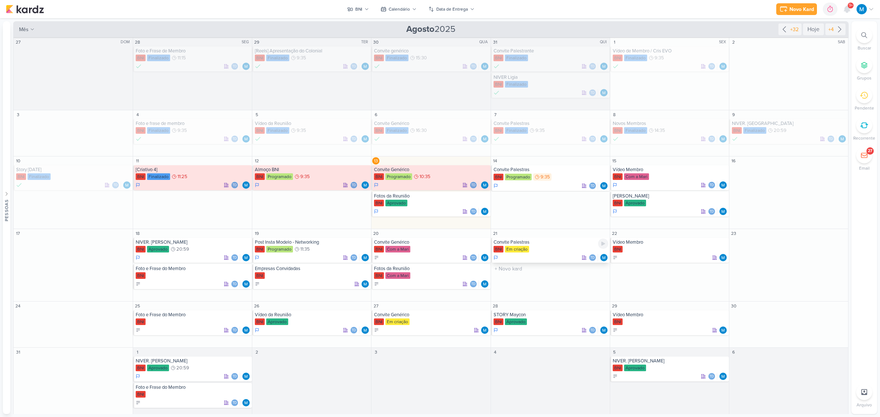
click at [526, 242] on div "Convite Palestras" at bounding box center [550, 242] width 115 height 6
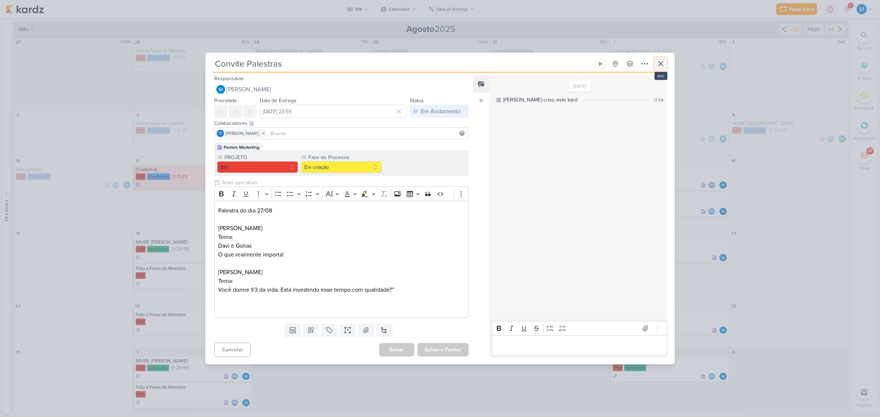
click at [660, 65] on icon at bounding box center [660, 63] width 9 height 9
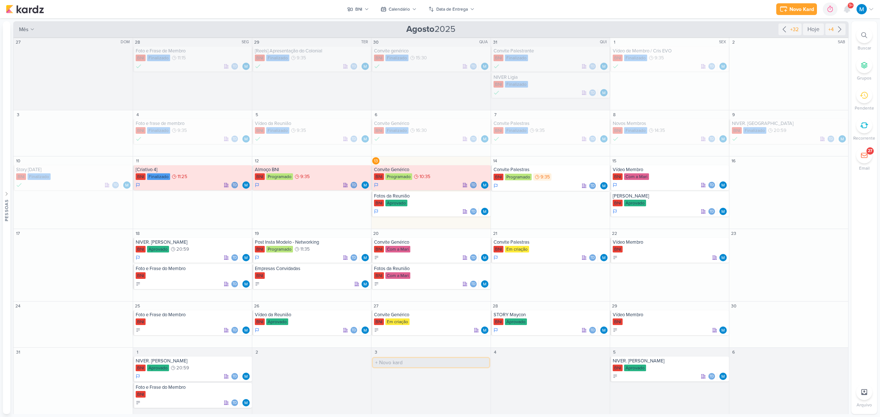
click at [398, 363] on input "text" at bounding box center [431, 362] width 116 height 9
type input "C"
click at [384, 316] on div "Convite Genérico" at bounding box center [431, 315] width 115 height 6
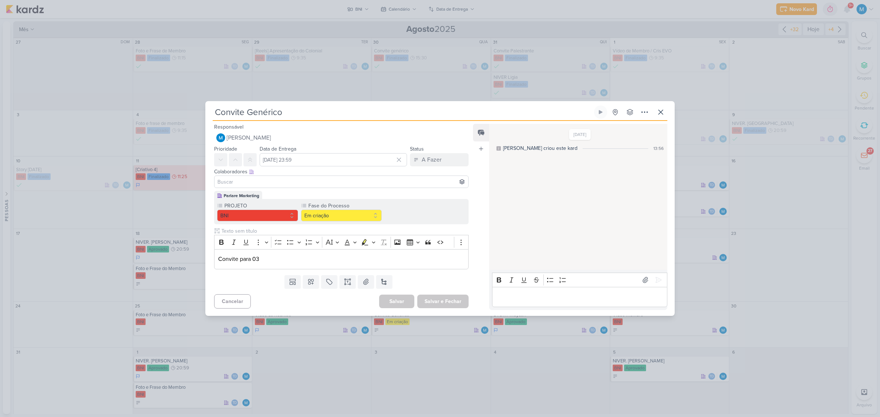
click at [263, 106] on input "Convite Genérico" at bounding box center [403, 112] width 380 height 13
type input "Convite Dia do Convidado"
click at [268, 178] on input at bounding box center [341, 181] width 251 height 9
type input "tha"
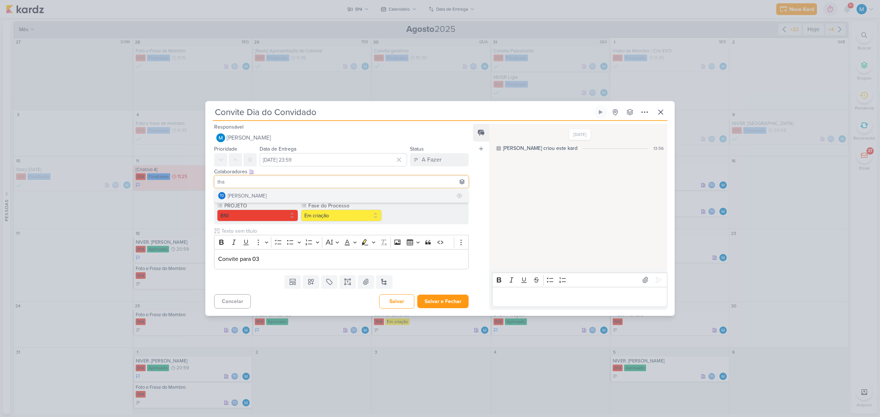
click at [272, 195] on button "Td Thais de carvalho" at bounding box center [341, 195] width 254 height 13
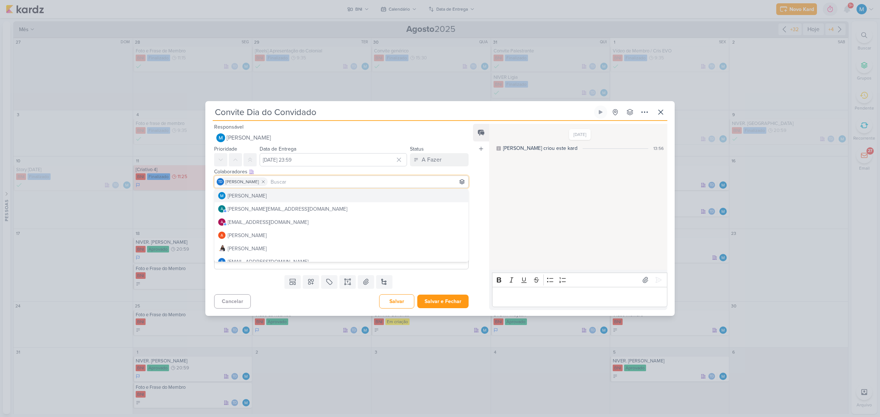
click at [472, 184] on div "Responsável MARIANA MIRANDA Nenhum contato encontrado create new contact Novo C…" at bounding box center [439, 218] width 469 height 195
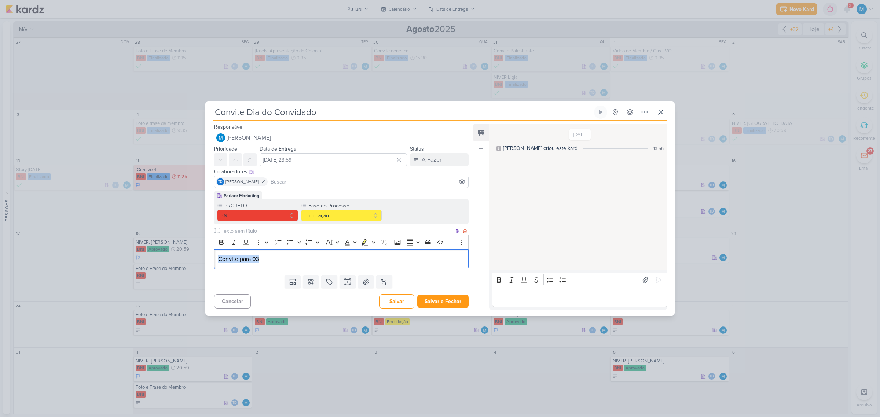
drag, startPoint x: 280, startPoint y: 260, endPoint x: 159, endPoint y: 235, distance: 123.4
click at [159, 235] on div "Convite Dia do Convidado Criado por mim" at bounding box center [440, 208] width 880 height 417
click at [453, 295] on button "Salvar e Fechar" at bounding box center [442, 302] width 51 height 14
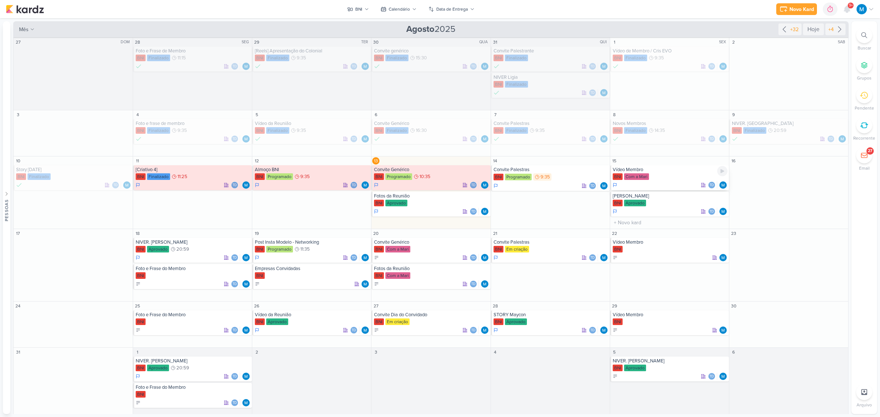
click at [637, 168] on div "Vídeo Membro" at bounding box center [670, 170] width 115 height 6
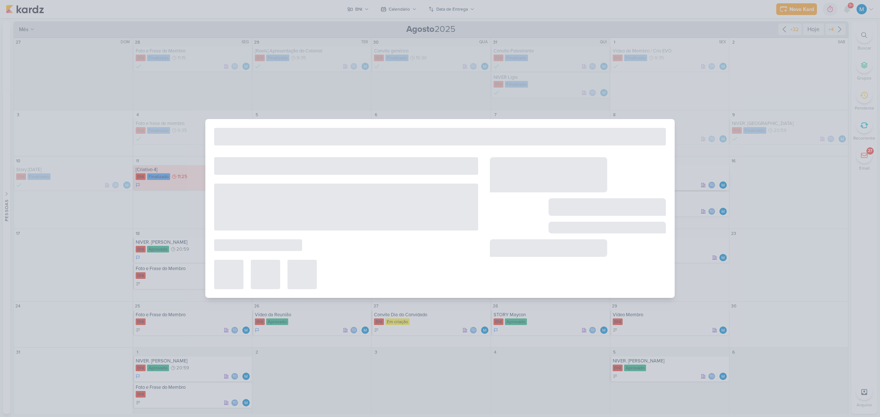
type input "Vídeo Membro"
type input "15 de agosto de 2025 às 23:59"
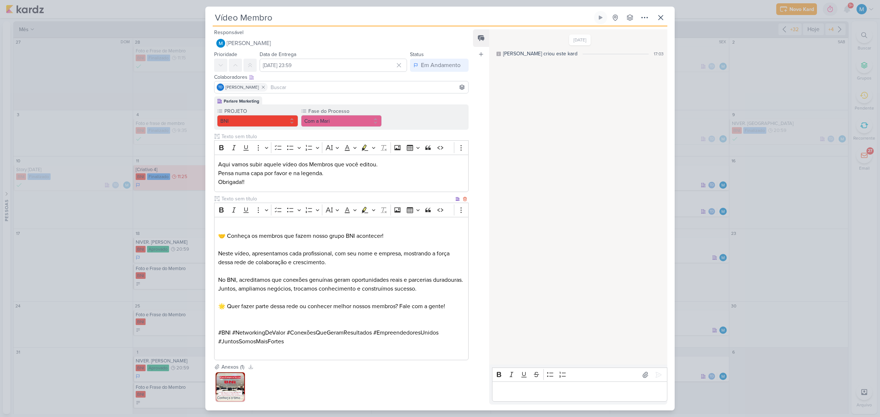
click at [310, 230] on p "⁠⁠⁠⁠⁠⁠⁠ 🤝 Conheça os membros que fazem nosso grupo BNI acontecer!" at bounding box center [341, 232] width 246 height 18
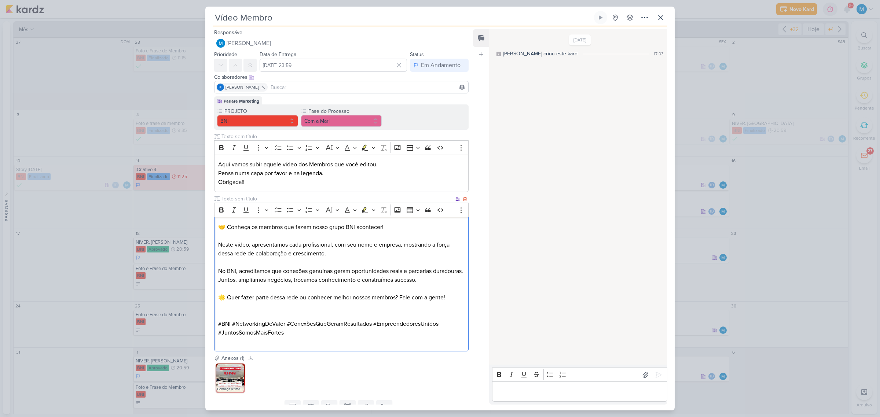
click at [367, 307] on p "Editor editing area: main" at bounding box center [341, 306] width 246 height 9
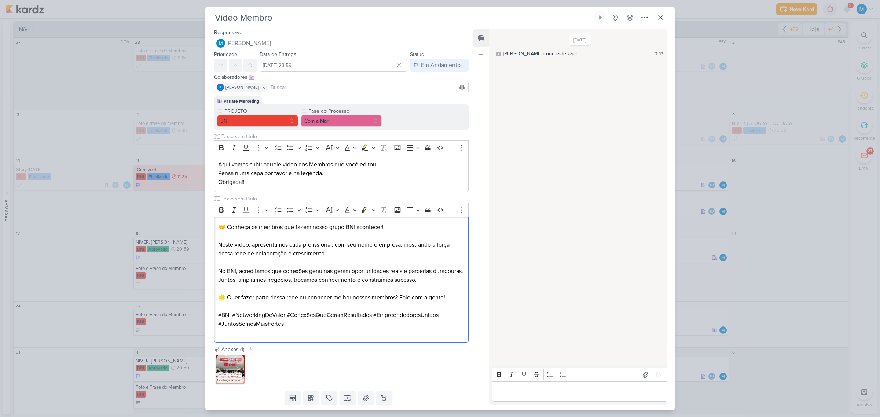
click at [224, 372] on img at bounding box center [230, 369] width 29 height 29
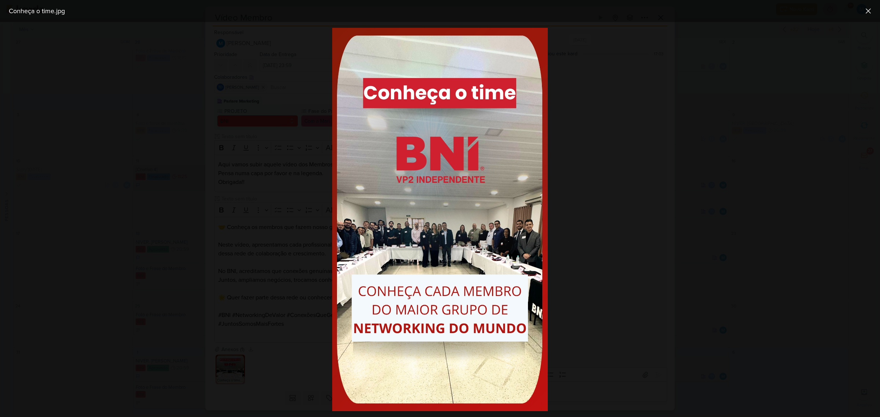
click at [578, 328] on div at bounding box center [440, 219] width 880 height 395
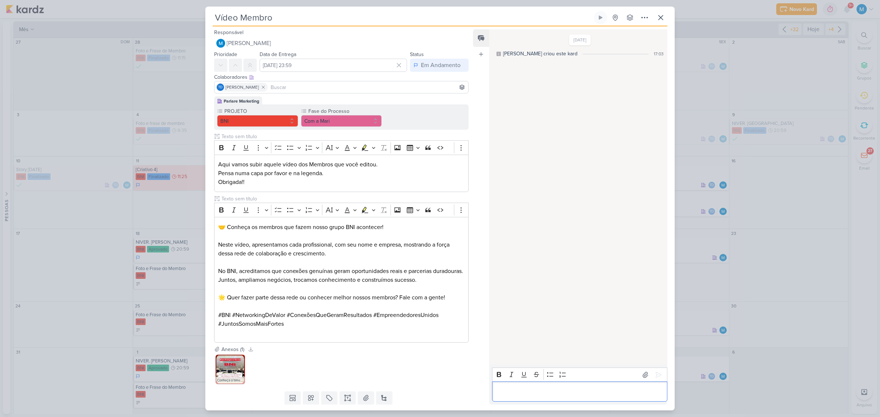
click at [525, 395] on p "Editor editing area: main" at bounding box center [580, 391] width 168 height 9
click at [337, 121] on button "Com a Mari" at bounding box center [341, 121] width 81 height 12
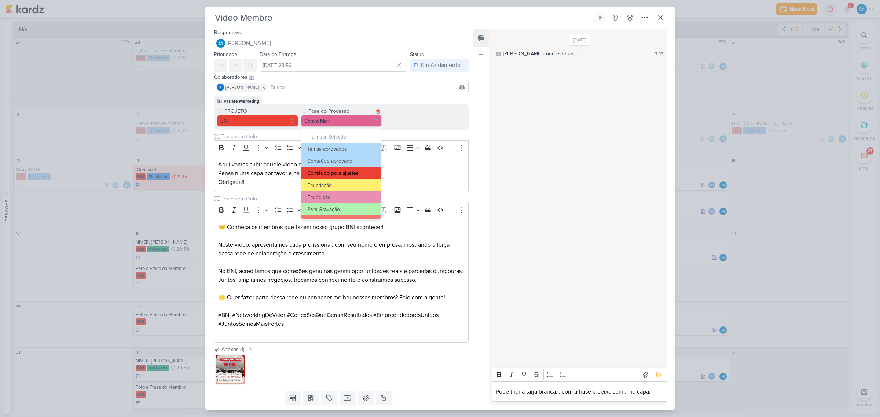
click at [350, 173] on button "Contéudo para ajustes" at bounding box center [340, 173] width 79 height 12
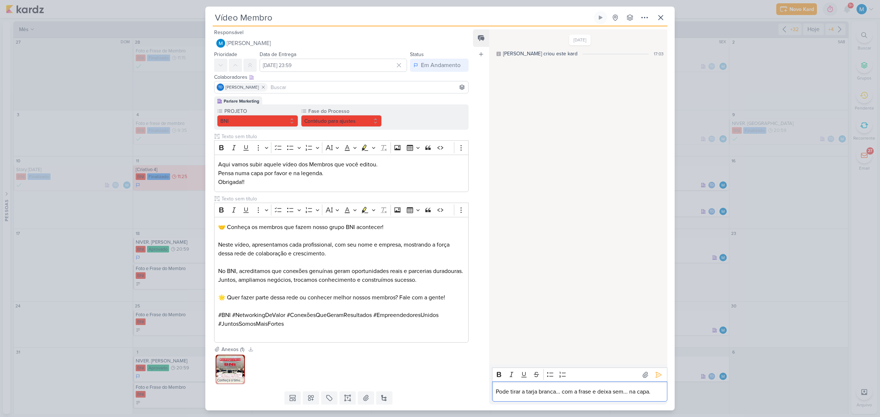
click at [659, 395] on p "Pode tirar a tarja branca... com a frase e deixa sem... na capa." at bounding box center [580, 391] width 168 height 9
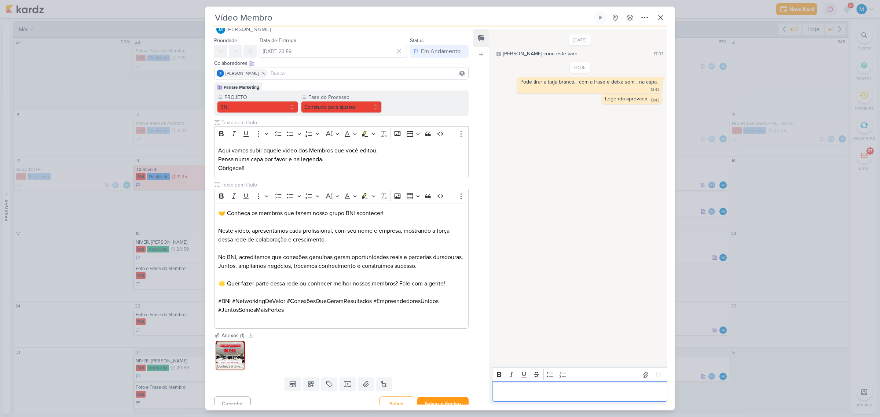
scroll to position [22, 0]
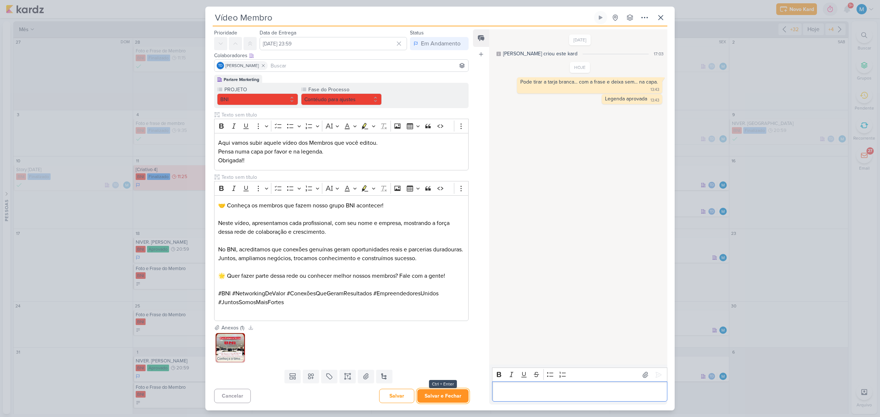
click at [451, 394] on button "Salvar e Fechar" at bounding box center [442, 396] width 51 height 14
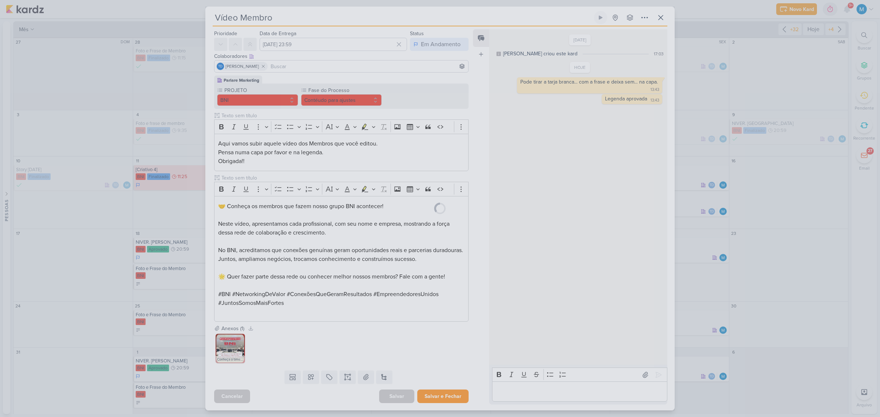
scroll to position [21, 0]
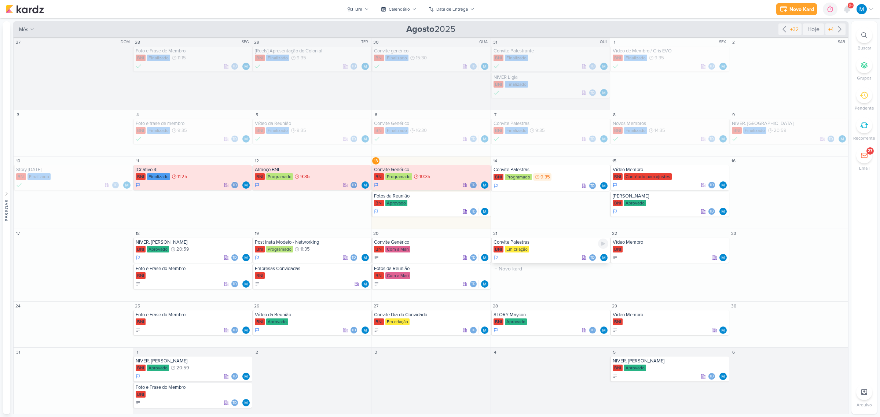
click at [527, 244] on div "Convite Palestras" at bounding box center [550, 242] width 115 height 6
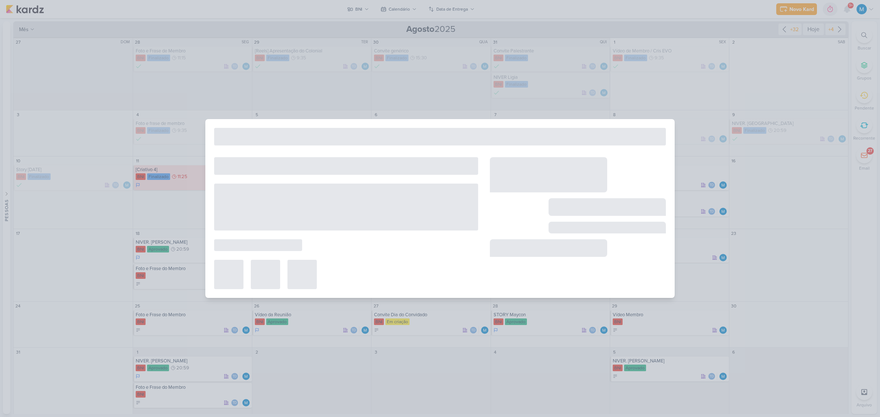
type input "Convite Palestras"
type input "21 de agosto de 2025 às 23:59"
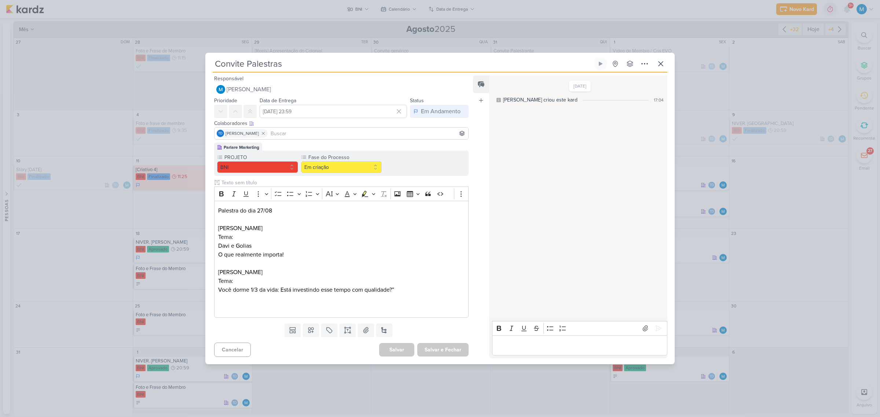
scroll to position [0, 0]
click at [659, 61] on icon at bounding box center [660, 63] width 9 height 9
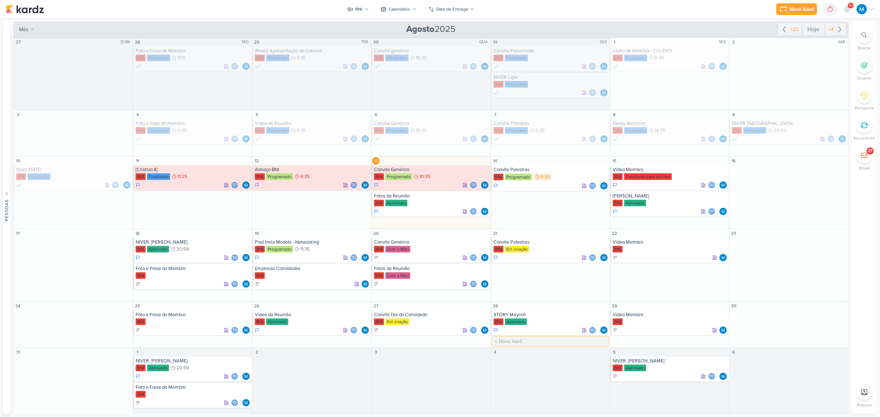
click at [516, 341] on input "text" at bounding box center [550, 341] width 116 height 9
type input "Convite Empresas"
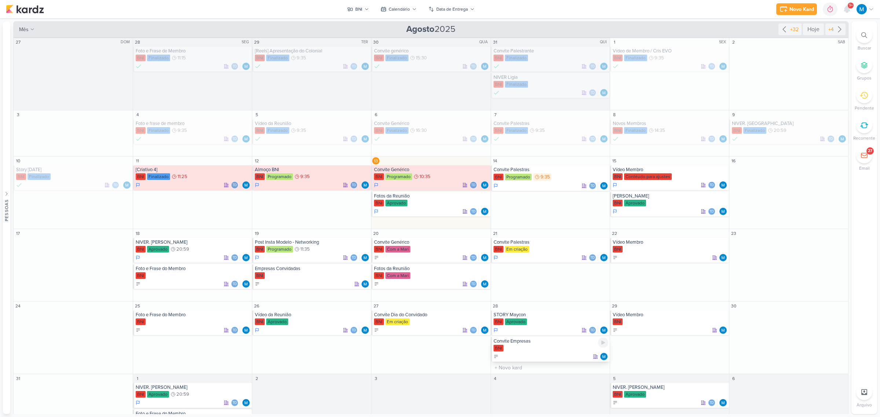
click at [522, 345] on div "Convite Empresas BNI" at bounding box center [550, 349] width 119 height 25
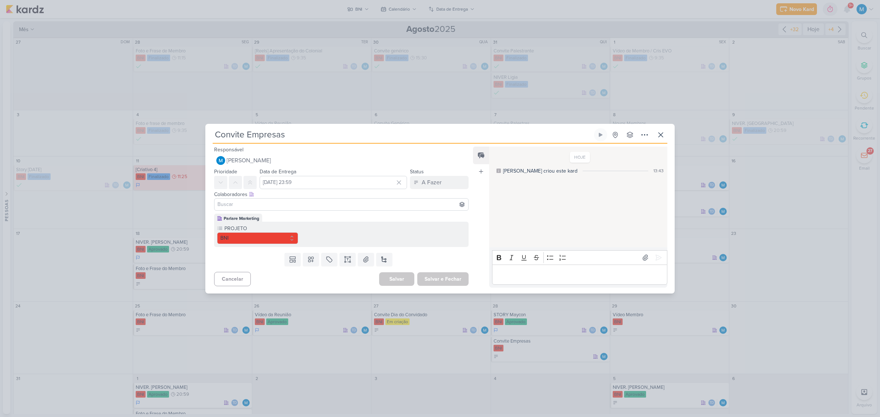
click at [275, 207] on input at bounding box center [341, 204] width 251 height 9
type input "thai"
click at [276, 217] on button "Td Thais de carvalho" at bounding box center [341, 218] width 254 height 13
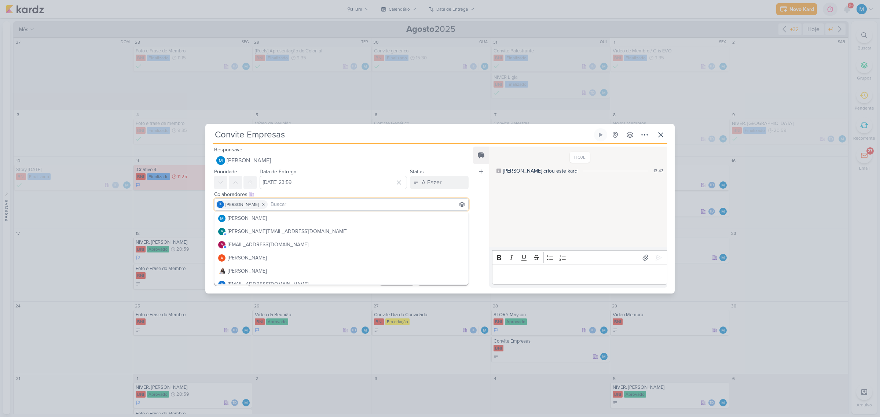
click at [477, 191] on div "Feed Atrelar email Solte o email para atrelar ao kard" at bounding box center [481, 217] width 16 height 141
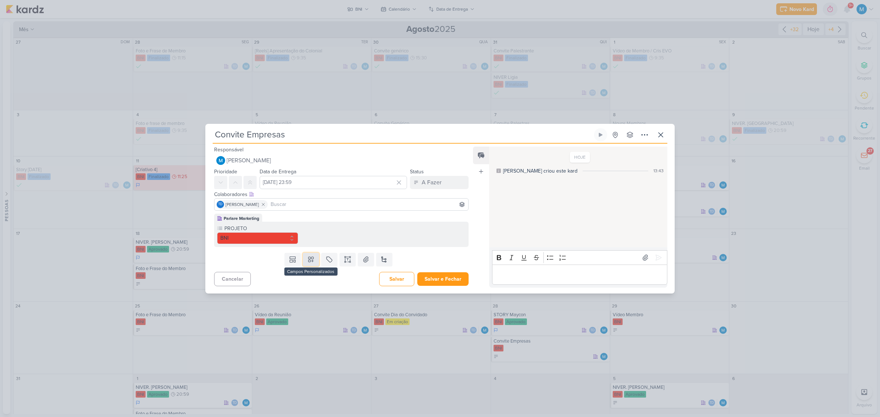
click at [311, 262] on icon at bounding box center [310, 259] width 7 height 7
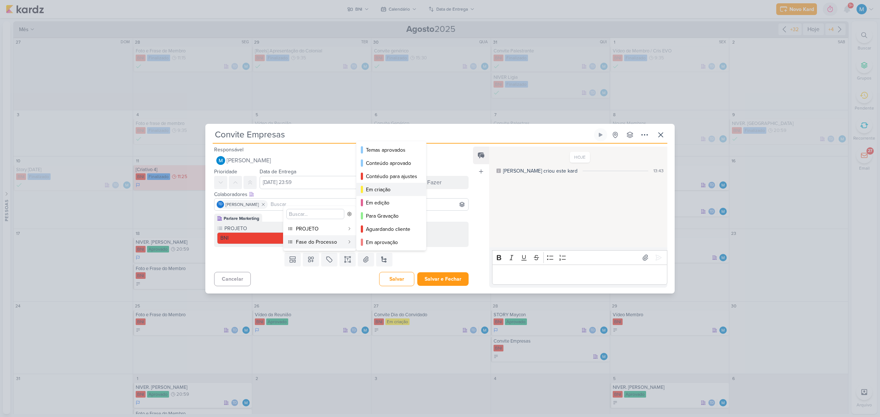
click at [383, 190] on div "Em criação" at bounding box center [391, 190] width 51 height 8
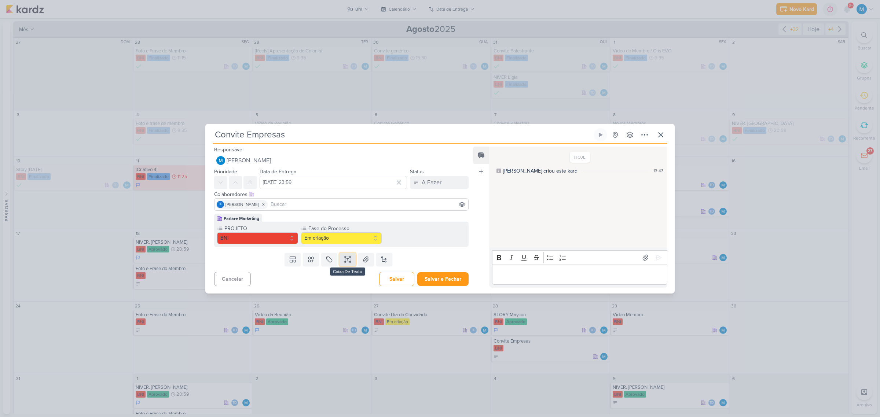
click at [347, 257] on icon at bounding box center [348, 257] width 4 height 0
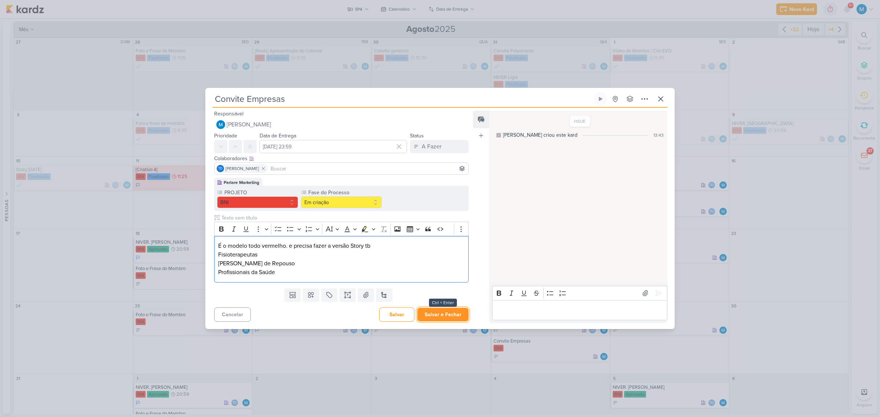
click at [455, 313] on button "Salvar e Fechar" at bounding box center [442, 315] width 51 height 14
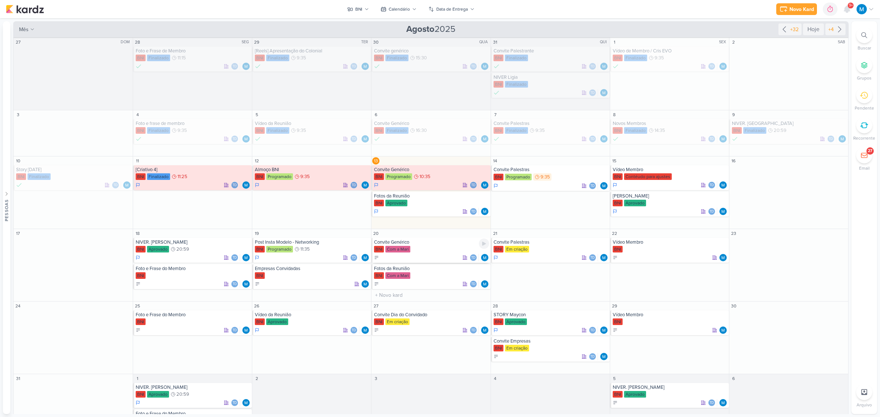
click at [396, 244] on div "Convite Genérico" at bounding box center [431, 242] width 115 height 6
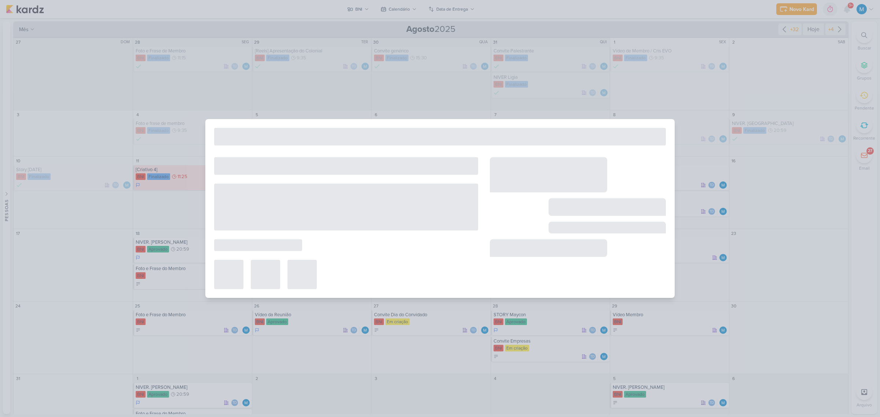
type input "Convite Genérico"
type input "20 de agosto de 2025 às 23:59"
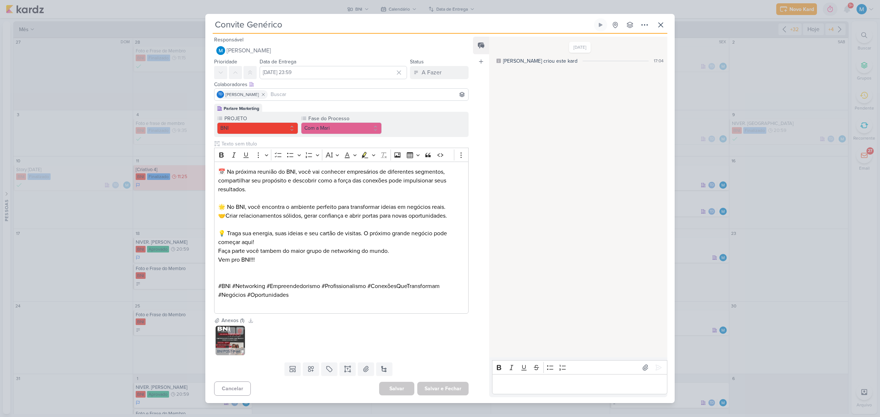
click at [234, 340] on img at bounding box center [230, 340] width 29 height 29
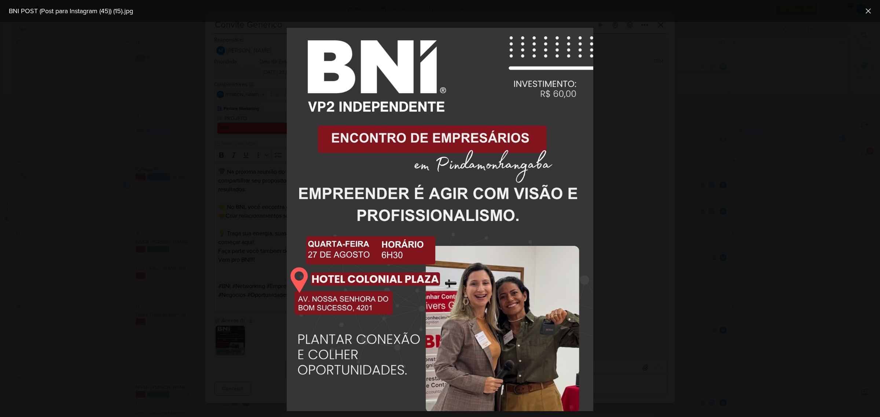
click at [642, 260] on div at bounding box center [440, 219] width 880 height 395
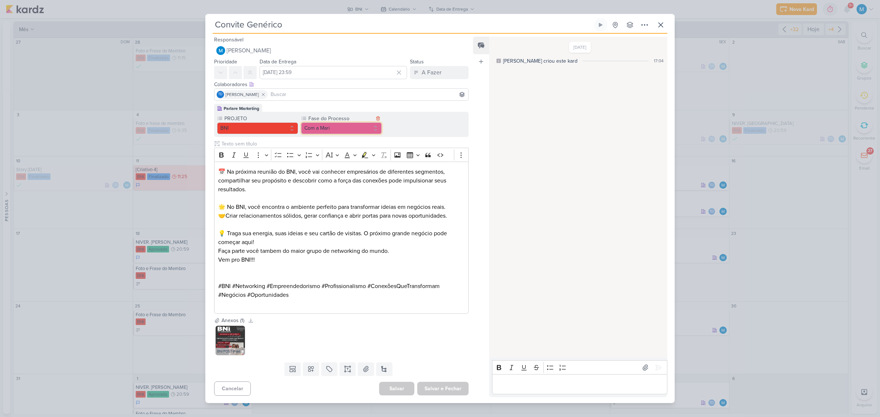
click at [323, 130] on button "Com a Mari" at bounding box center [341, 128] width 81 height 12
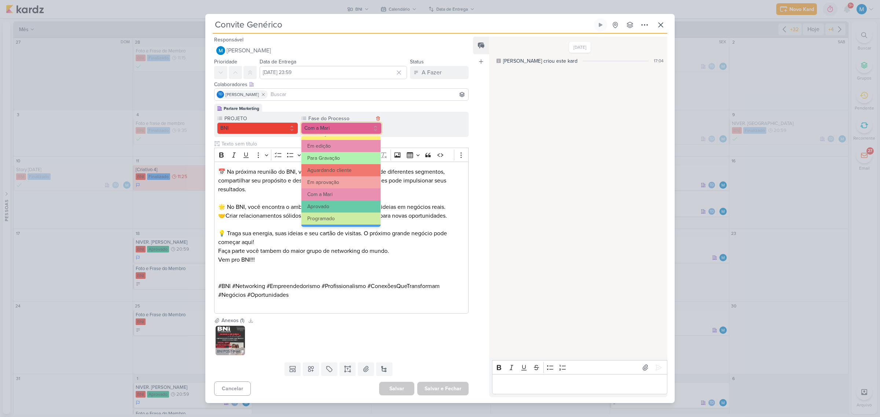
scroll to position [70, 0]
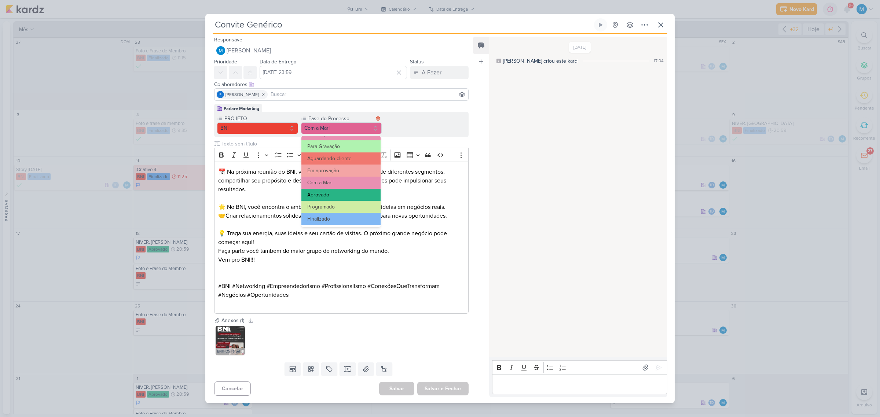
click at [335, 194] on button "Aprovado" at bounding box center [340, 195] width 79 height 12
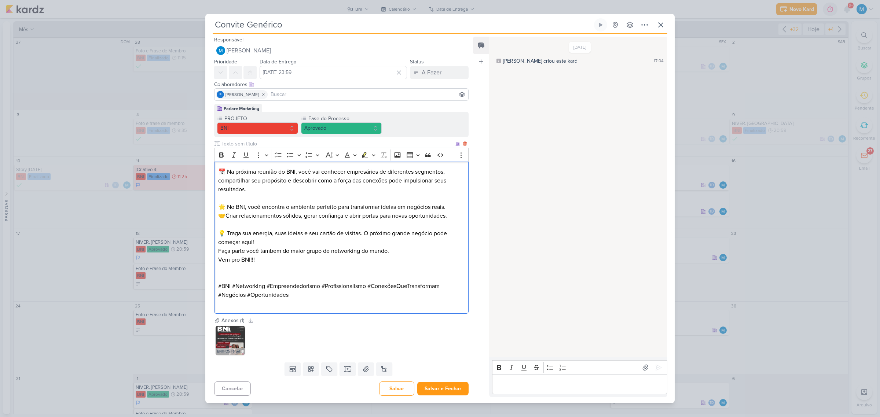
click at [364, 233] on p "💡 Traga sua energia, suas ideias e seu cartão de visitas. O próximo grande negó…" at bounding box center [341, 238] width 246 height 18
click at [406, 251] on p "Faça parte você tambem do maior grupo de networking do mundo." at bounding box center [341, 251] width 246 height 9
click at [367, 279] on p "Editor editing area: main" at bounding box center [341, 277] width 246 height 9
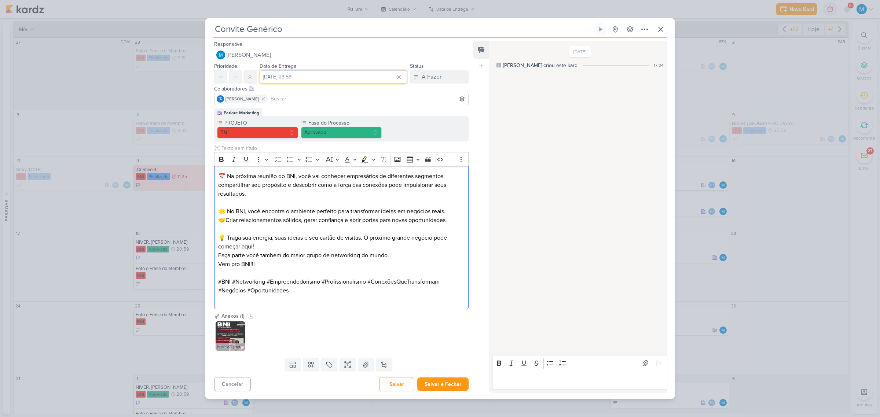
click at [311, 79] on input "20 de agosto de 2025 às 23:59" at bounding box center [333, 76] width 147 height 13
click at [338, 180] on select "00 01 02 03 04 05 06 07 08 09 10 11 12 13 14 15 16 17 18 19 20 21 22 23" at bounding box center [340, 180] width 10 height 9
select select "9"
click at [335, 176] on select "00 01 02 03 04 05 06 07 08 09 10 11 12 13 14 15 16 17 18 19 20 21 22 23" at bounding box center [340, 180] width 10 height 9
type input "20 de agosto de 2025 às 09:59"
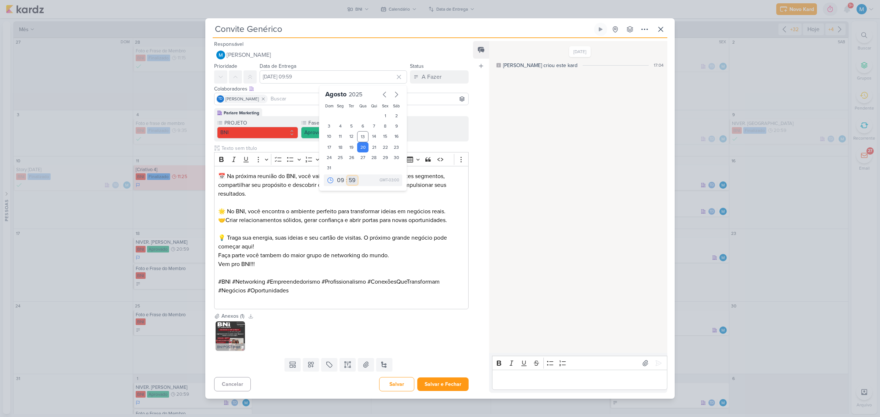
click at [349, 180] on select "00 05 10 15 20 25 30 35 40 45 50 55 59" at bounding box center [352, 180] width 10 height 9
select select "35"
click at [347, 176] on select "00 05 10 15 20 25 30 35 40 45 50 55 59" at bounding box center [352, 180] width 10 height 9
type input "20 de agosto de 2025 às 09:35"
click at [399, 204] on p "🌟 No BNI, você encontra o ambiente perfeito para transformar ideias em negócios…" at bounding box center [341, 207] width 246 height 18
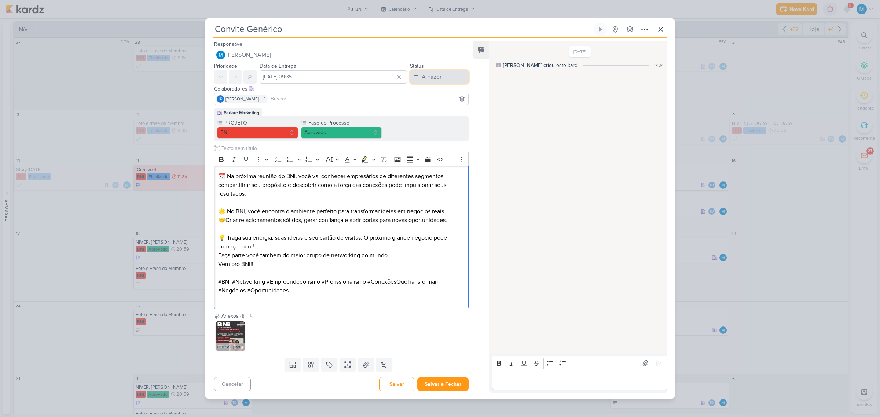
click at [433, 82] on button "A Fazer" at bounding box center [439, 76] width 59 height 13
click at [433, 116] on div "Em Andamento" at bounding box center [433, 118] width 34 height 8
click at [393, 230] on p "Editor editing area: main" at bounding box center [341, 229] width 246 height 9
drag, startPoint x: 510, startPoint y: 383, endPoint x: 514, endPoint y: 380, distance: 5.2
click at [510, 382] on p "Editor editing area: main" at bounding box center [580, 380] width 168 height 9
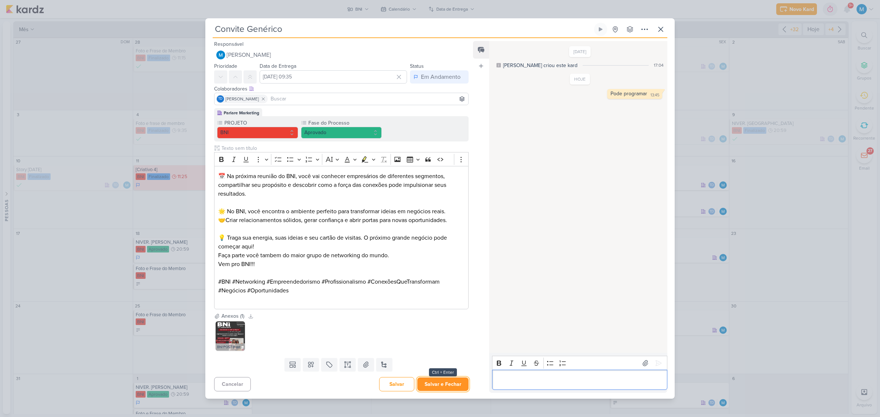
click at [437, 386] on button "Salvar e Fechar" at bounding box center [442, 385] width 51 height 14
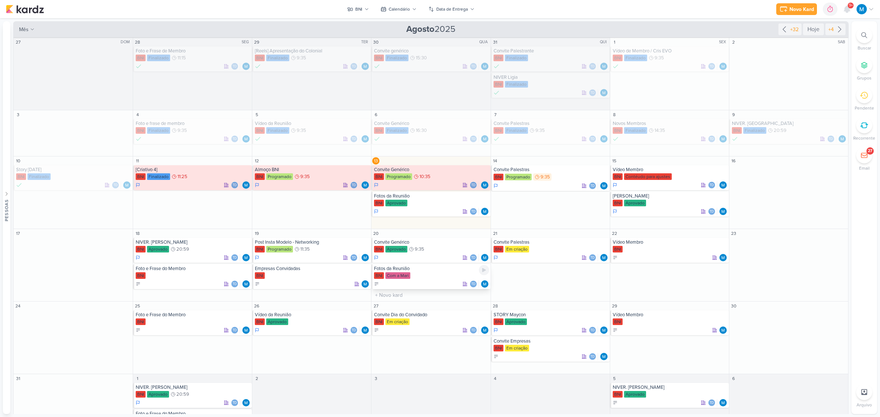
click at [415, 271] on div "Fotos da Reunião" at bounding box center [431, 269] width 115 height 6
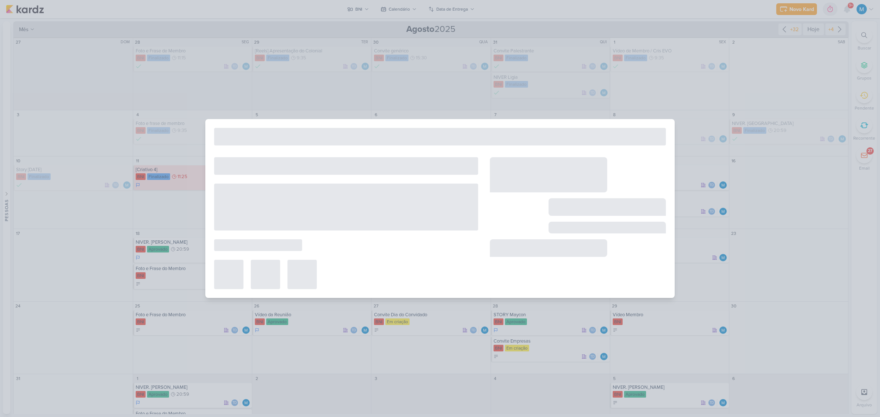
type input "Fotos da Reunião"
type input "20 de agosto de 2025 às 23:59"
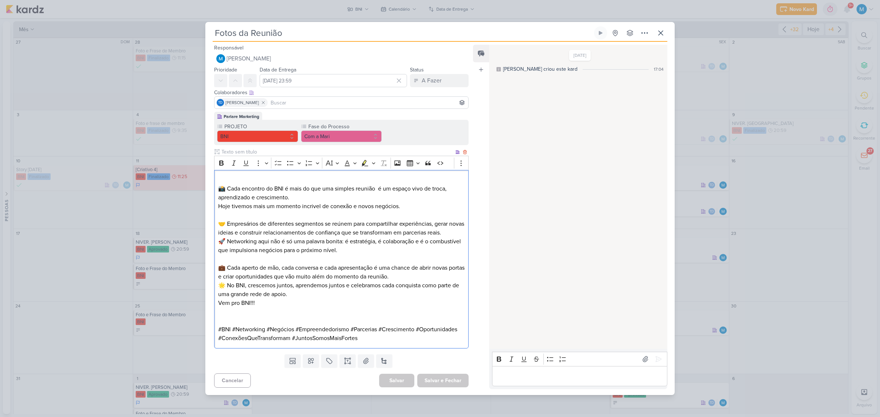
click at [378, 189] on p "⁠⁠⁠⁠⁠⁠⁠ 📸 Cada encontro do BNI é mais do que uma simples reunião é um espaço vi…" at bounding box center [341, 189] width 246 height 26
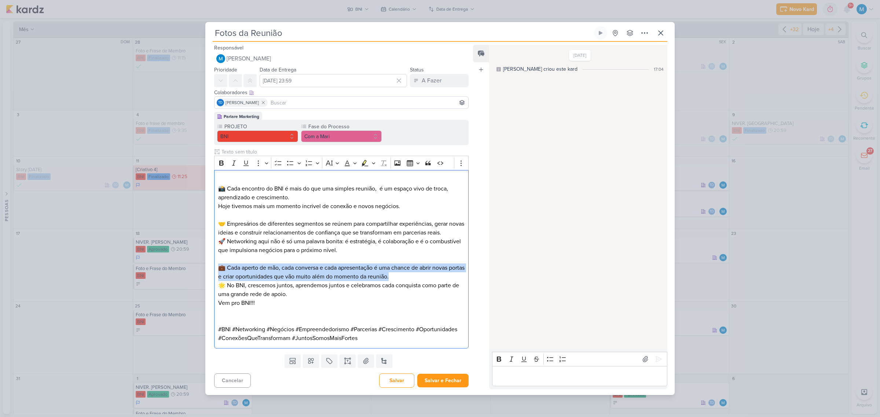
drag, startPoint x: 417, startPoint y: 279, endPoint x: 206, endPoint y: 270, distance: 211.4
click at [206, 270] on div "Parlare Marketing PROJETO BNI Fase do Processo" at bounding box center [338, 231] width 266 height 239
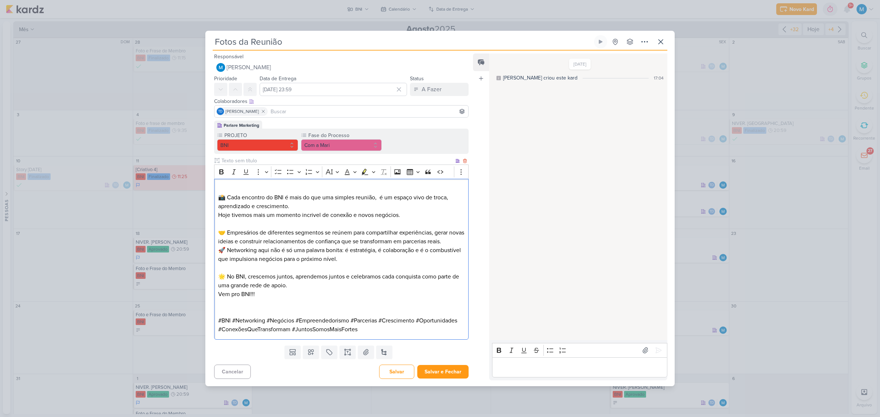
click at [267, 302] on p "Editor editing area: main" at bounding box center [341, 303] width 246 height 9
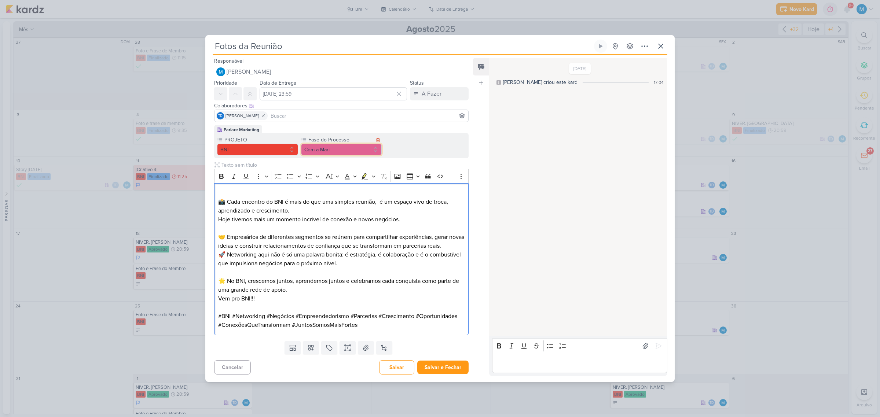
click at [336, 150] on button "Com a Mari" at bounding box center [341, 150] width 81 height 12
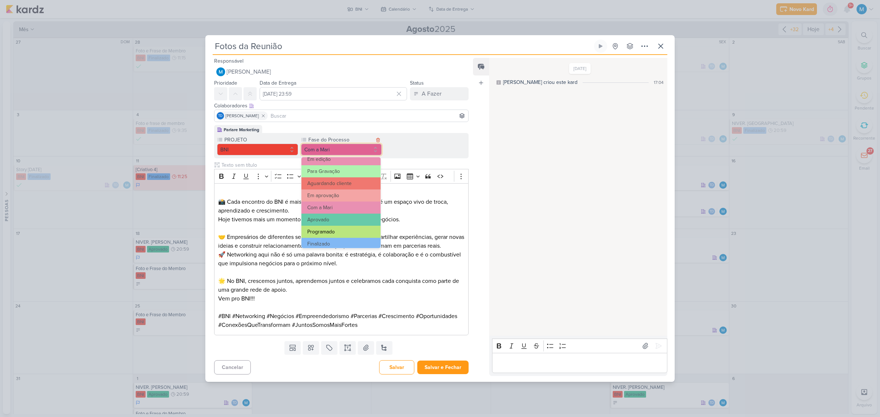
scroll to position [71, 0]
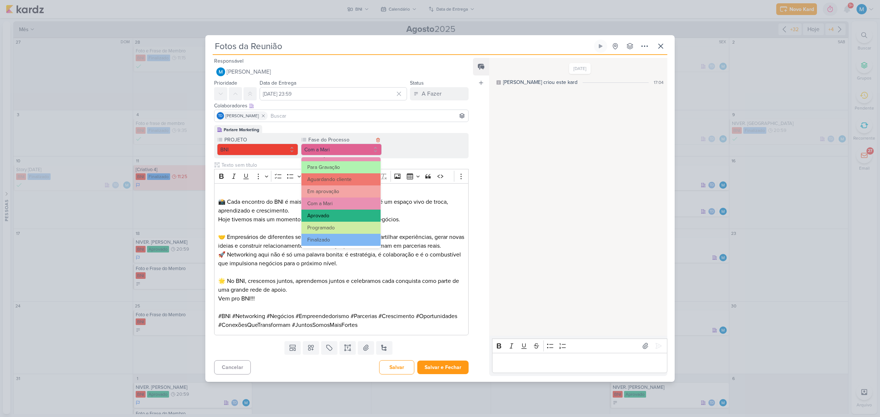
click at [333, 210] on button "Aprovado" at bounding box center [340, 216] width 79 height 12
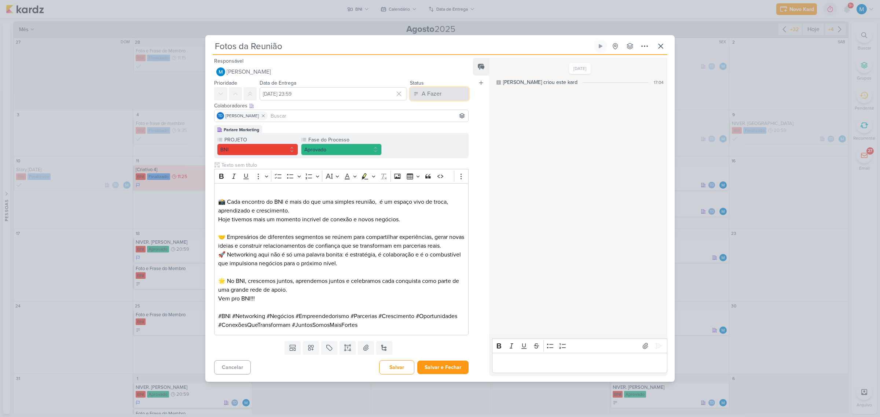
click at [444, 95] on button "A Fazer" at bounding box center [439, 93] width 59 height 13
click at [438, 135] on div "Em Andamento" at bounding box center [433, 135] width 34 height 8
click at [431, 250] on p "🤝 Empresários de diferentes segmentos se reúnem para compartilhar experiências,…" at bounding box center [341, 242] width 246 height 18
click at [449, 367] on button "Salvar e Fechar" at bounding box center [442, 368] width 51 height 14
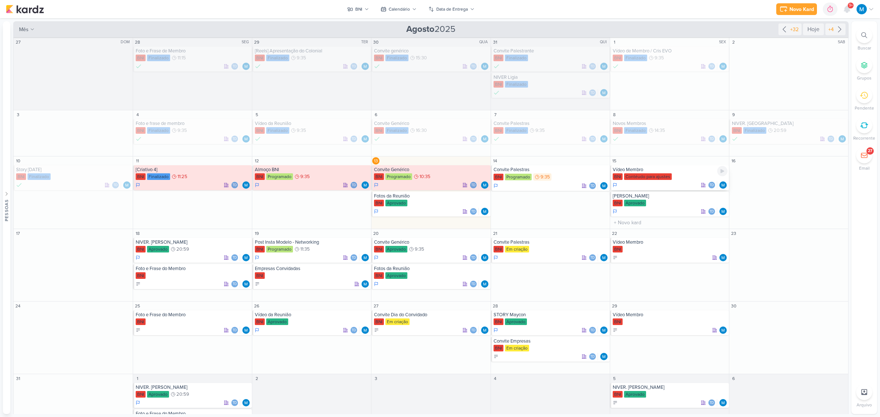
click at [651, 169] on div "Vídeo Membro" at bounding box center [670, 170] width 115 height 6
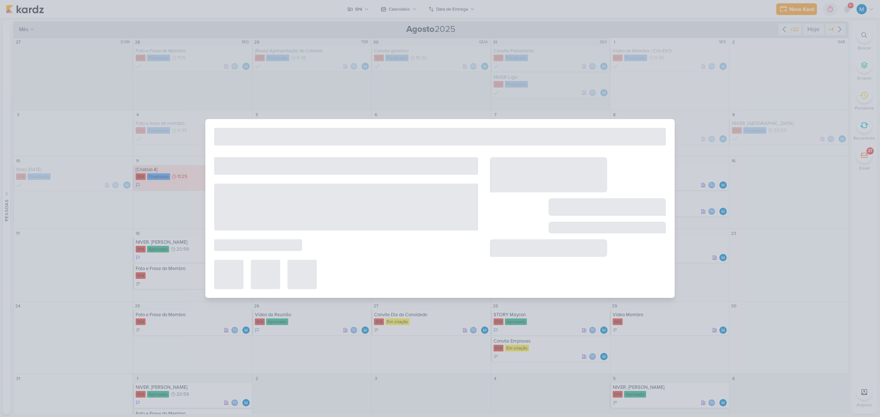
type input "Vídeo Membro"
type input "15 de agosto de 2025 às 23:59"
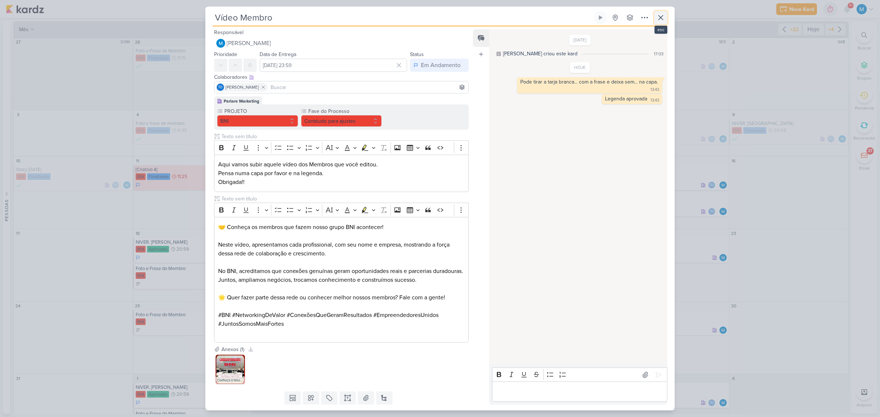
click at [663, 19] on icon at bounding box center [660, 17] width 9 height 9
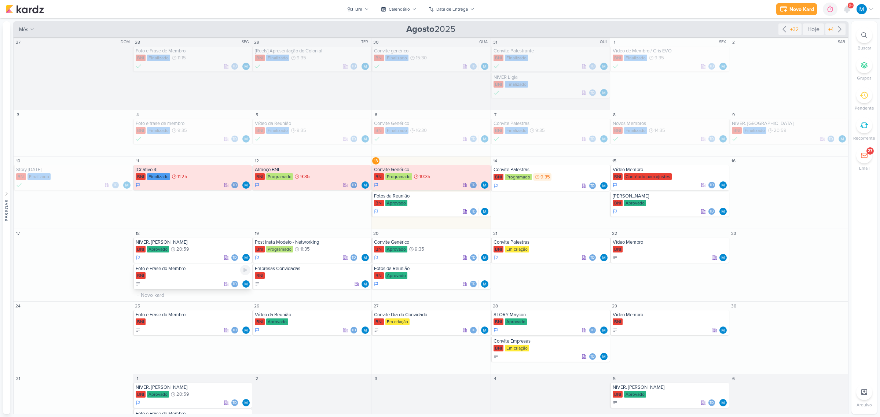
click at [177, 269] on div "Foto e Frase do Membro" at bounding box center [193, 269] width 115 height 6
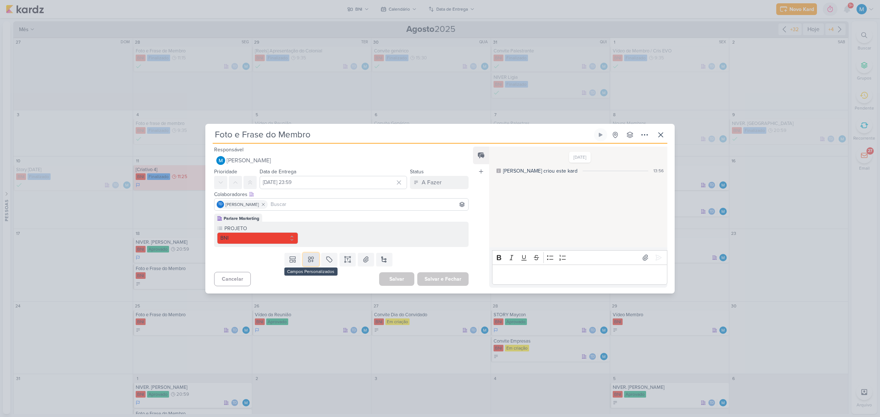
click at [312, 258] on icon at bounding box center [310, 259] width 7 height 7
click at [346, 258] on icon at bounding box center [347, 258] width 2 height 0
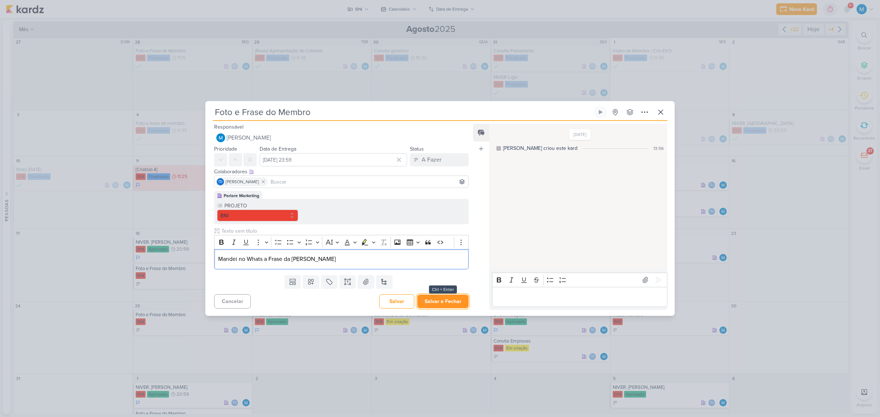
click at [460, 301] on button "Salvar e Fechar" at bounding box center [442, 302] width 51 height 14
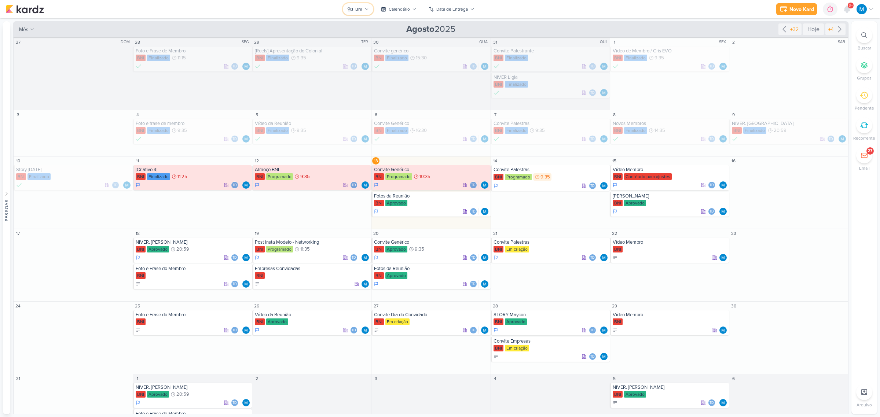
click at [360, 4] on button "BNI" at bounding box center [358, 9] width 30 height 12
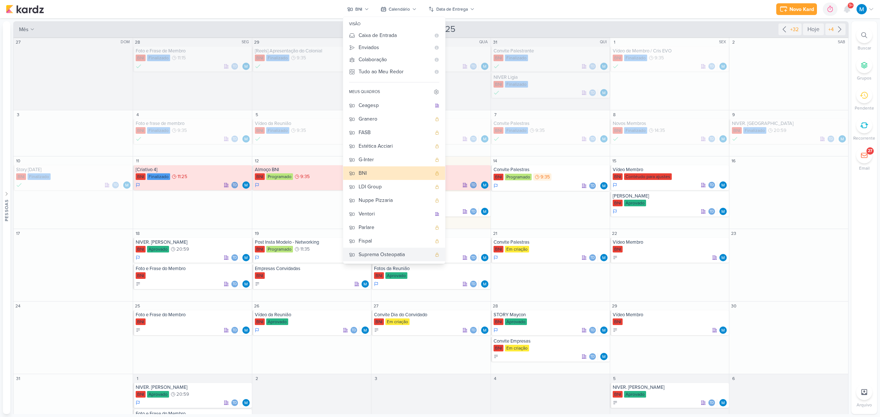
click at [386, 252] on div "Suprema Osteopatia" at bounding box center [395, 255] width 73 height 8
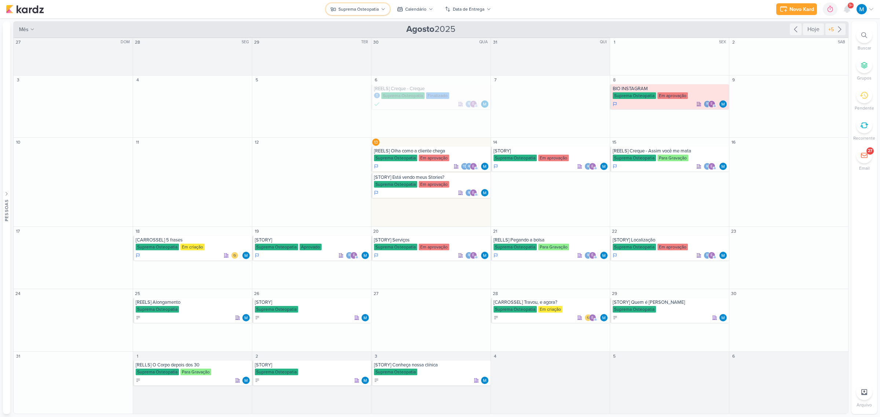
click at [376, 8] on div "Suprema Osteopatia" at bounding box center [358, 9] width 40 height 7
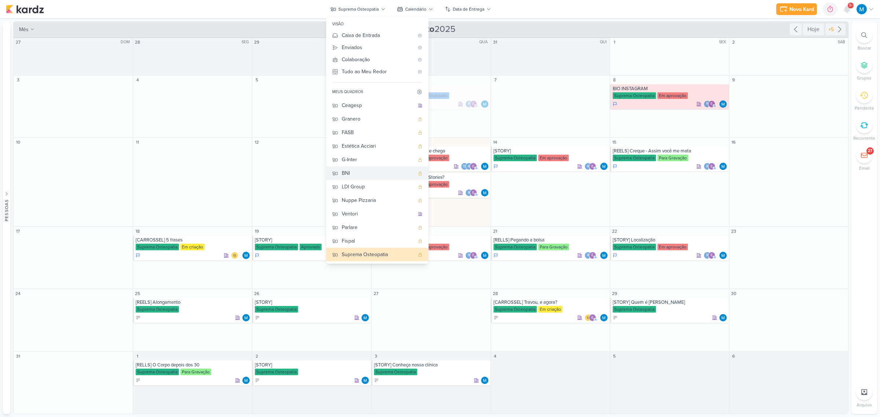
click at [355, 167] on button "BNI" at bounding box center [377, 173] width 102 height 14
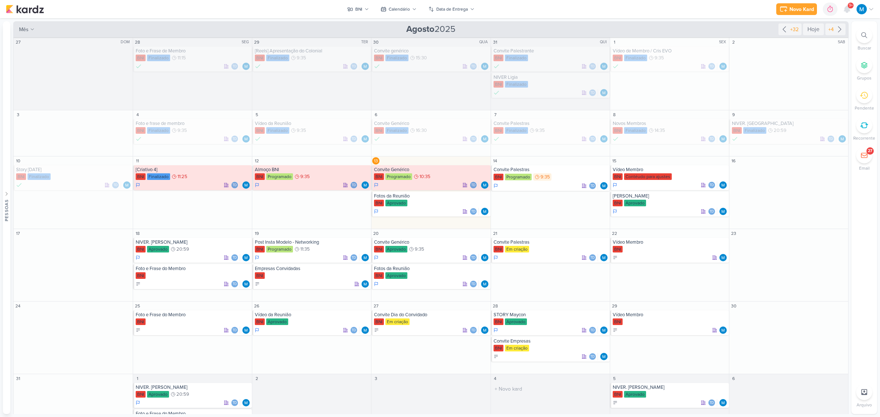
scroll to position [33, 0]
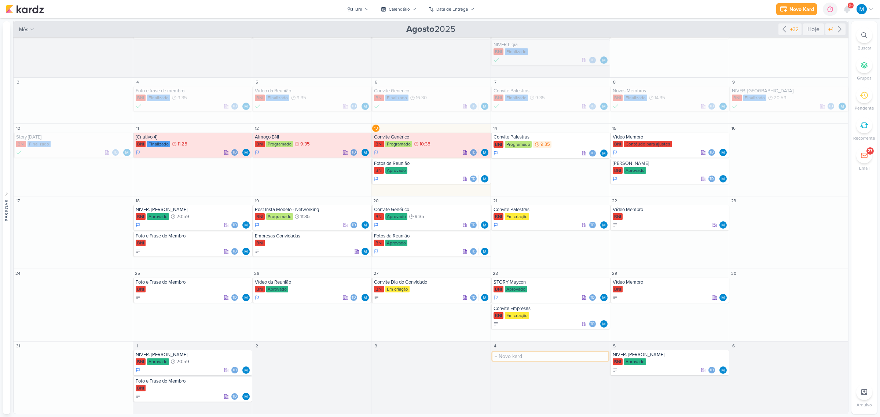
click at [507, 357] on input "text" at bounding box center [550, 356] width 116 height 9
type input "Convite palestras"
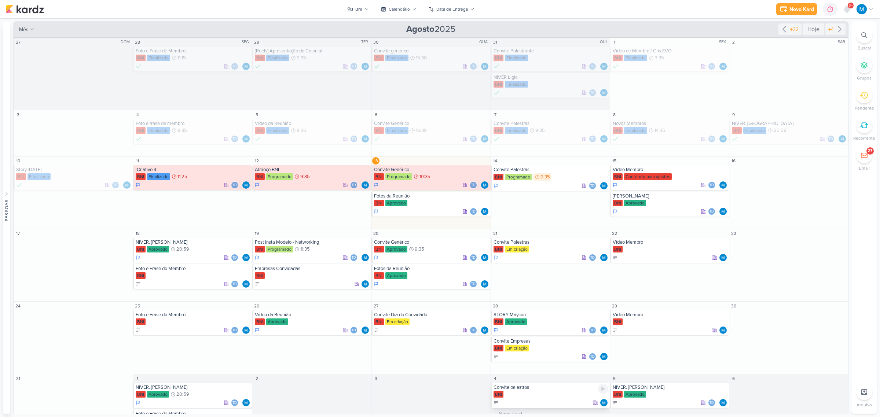
click at [527, 390] on div "Convite palestras" at bounding box center [550, 388] width 115 height 6
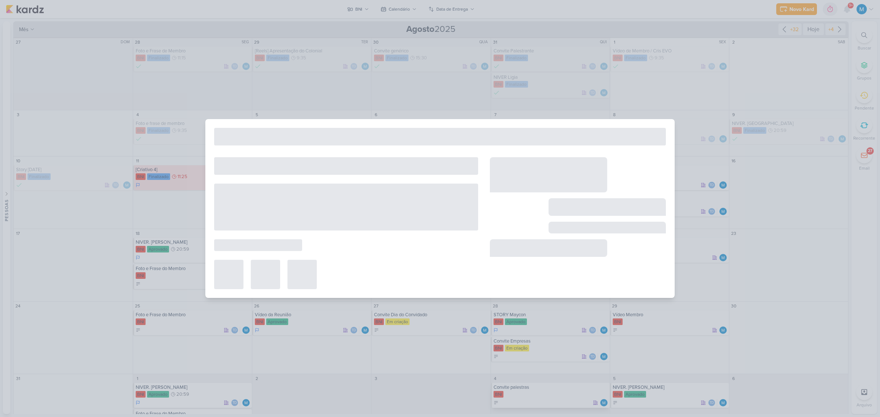
click at [527, 390] on div at bounding box center [440, 208] width 880 height 417
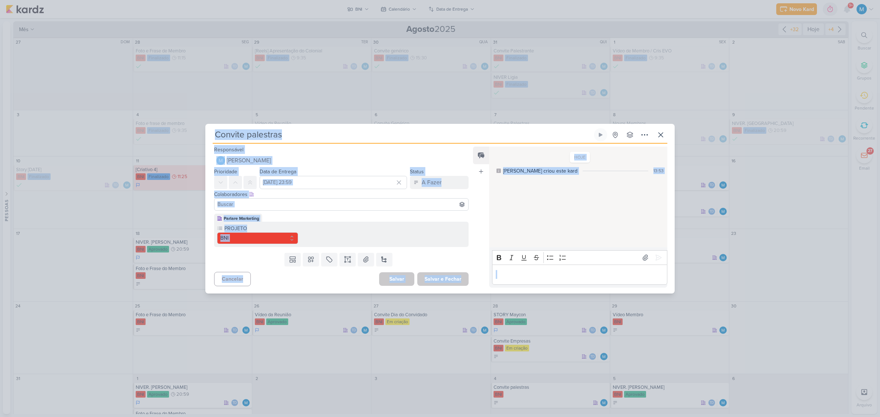
click at [481, 201] on div "Feed Atrelar email Solte o email para atrelar ao kard" at bounding box center [481, 217] width 16 height 141
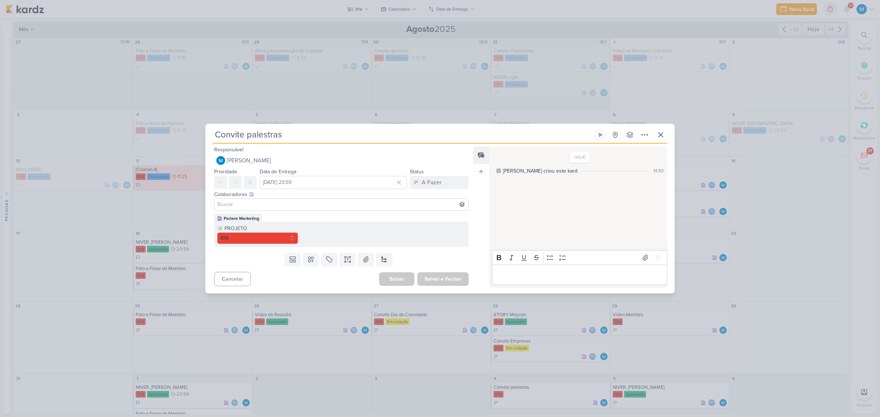
click at [289, 203] on input at bounding box center [341, 204] width 251 height 9
type input "thais"
click at [284, 217] on button "Td Thais de carvalho" at bounding box center [341, 218] width 254 height 13
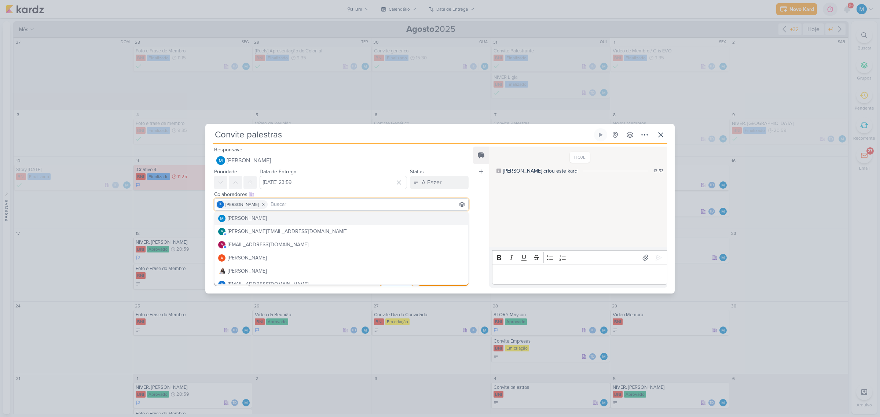
click at [474, 191] on div "Feed Atrelar email Solte o email para atrelar ao kard" at bounding box center [481, 217] width 16 height 141
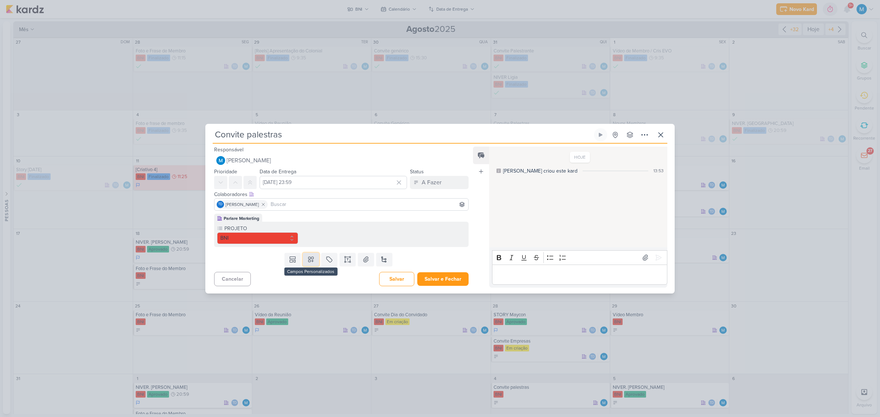
click at [308, 257] on icon at bounding box center [310, 259] width 7 height 7
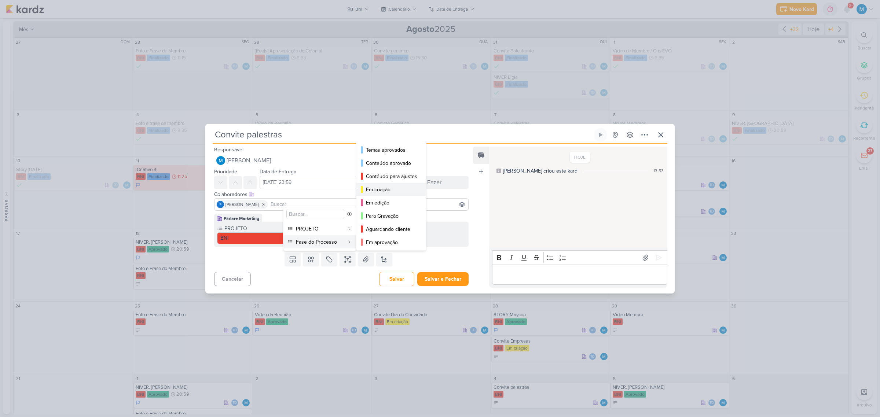
click at [394, 189] on div "Em criação" at bounding box center [391, 190] width 51 height 8
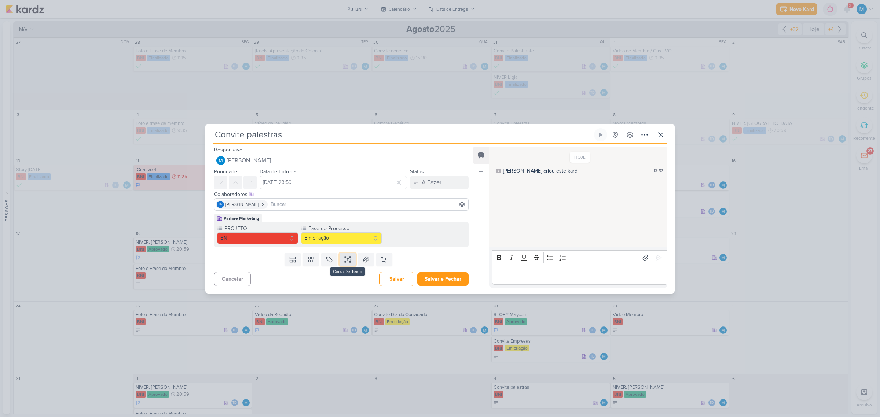
click at [347, 259] on icon at bounding box center [347, 259] width 7 height 7
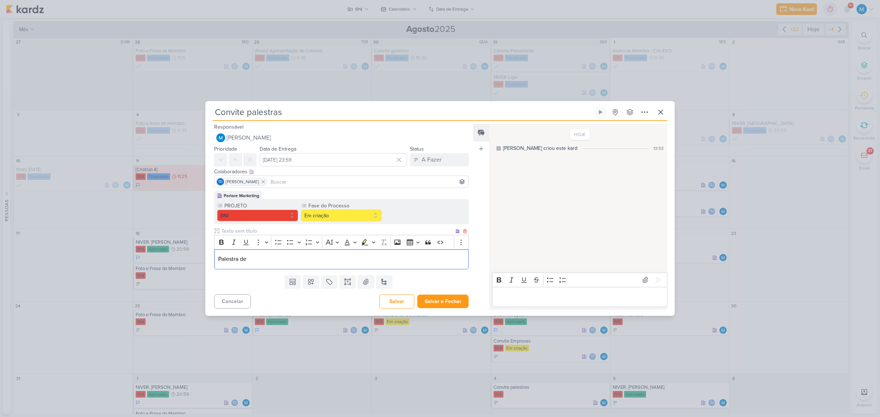
click at [239, 259] on p "Palestra de" at bounding box center [341, 259] width 246 height 9
click at [324, 159] on input "4 de setembro de 2025 às 23:59" at bounding box center [333, 159] width 147 height 13
click at [333, 159] on input "4 de setembro de 2025 às 23:59" at bounding box center [333, 159] width 147 height 13
click at [283, 259] on p "Palestras de" at bounding box center [341, 259] width 246 height 9
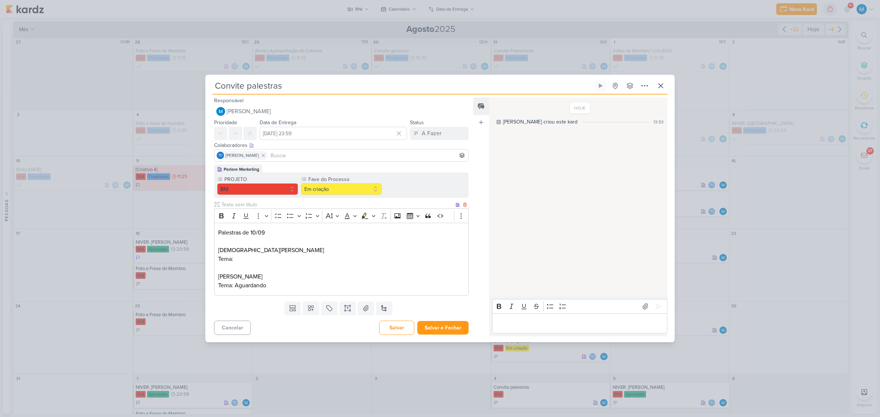
click at [257, 285] on p "Tema: Aguardando" at bounding box center [341, 285] width 246 height 9
drag, startPoint x: 257, startPoint y: 285, endPoint x: 257, endPoint y: 280, distance: 4.8
click at [257, 285] on p "Tema: Aguardando" at bounding box center [341, 285] width 246 height 9
copy p "Aguardando"
click at [253, 261] on p "Tema:" at bounding box center [341, 259] width 246 height 9
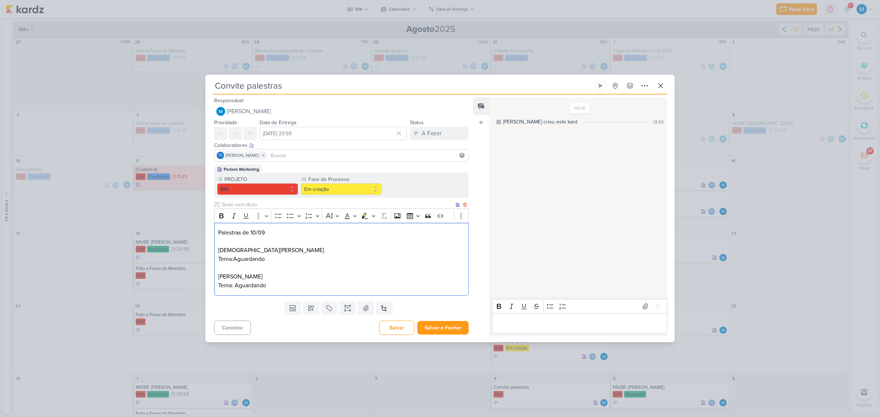
click at [233, 257] on p "Tema:Aguardando" at bounding box center [341, 259] width 246 height 9
click at [442, 327] on button "Salvar e Fechar" at bounding box center [442, 328] width 51 height 14
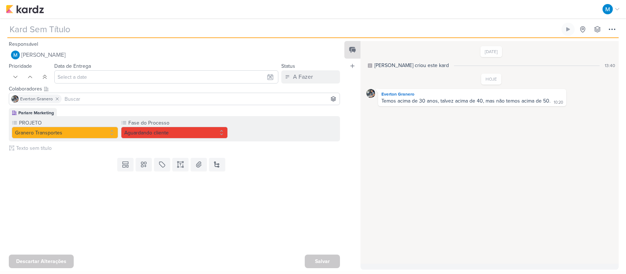
type input "[REELS] Depoimento funcionário mais de 50 anos"
type input "[DATE] 23:59"
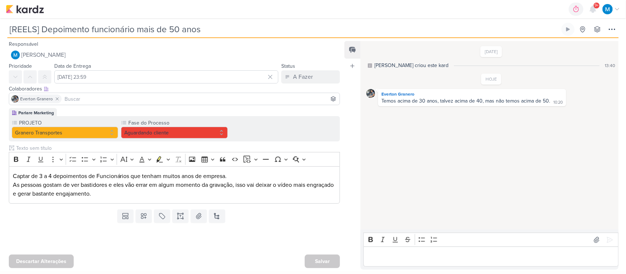
click at [390, 256] on p "Editor editing area: main" at bounding box center [490, 257] width 247 height 9
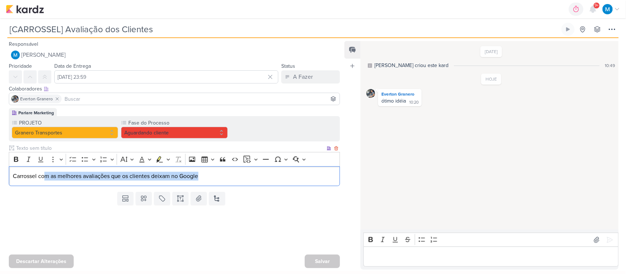
drag, startPoint x: 169, startPoint y: 182, endPoint x: 234, endPoint y: 182, distance: 65.3
click at [234, 182] on div "Carrossel com as melhores avaliações que os clientes deixam no Google" at bounding box center [174, 176] width 331 height 20
click at [256, 179] on p "Carrossel com as melhores avaliações que os clientes deixam no Google" at bounding box center [174, 176] width 323 height 9
